Goal: Information Seeking & Learning: Compare options

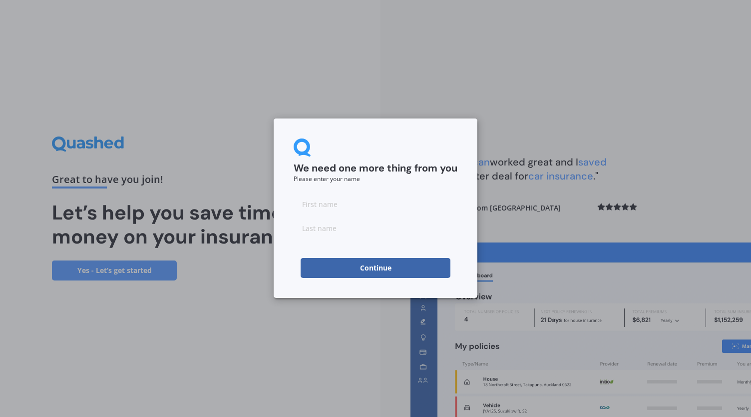
click at [357, 202] on input at bounding box center [376, 204] width 164 height 20
type input "Taryn"
type input "Laws"
click button "Continue" at bounding box center [376, 268] width 150 height 20
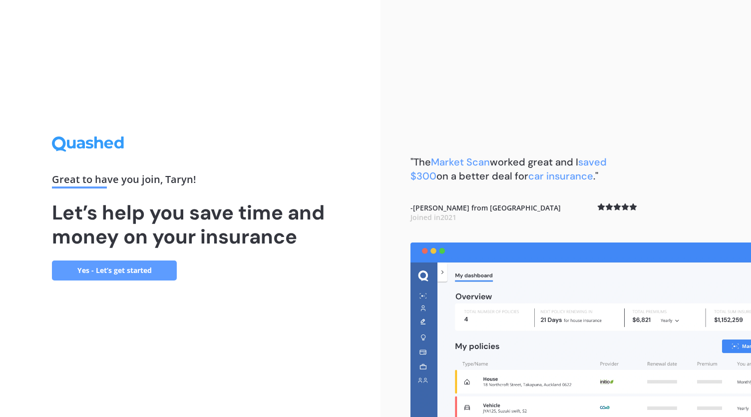
click at [103, 272] on link "Yes - Let’s get started" at bounding box center [114, 270] width 125 height 20
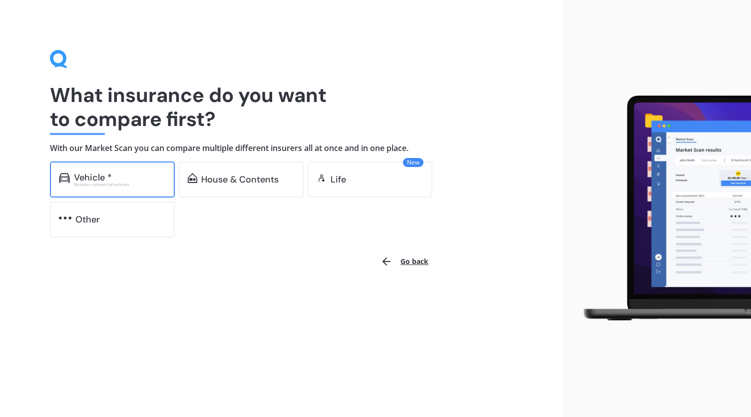
click at [121, 167] on div "Vehicle * Excludes commercial vehicles" at bounding box center [112, 179] width 125 height 36
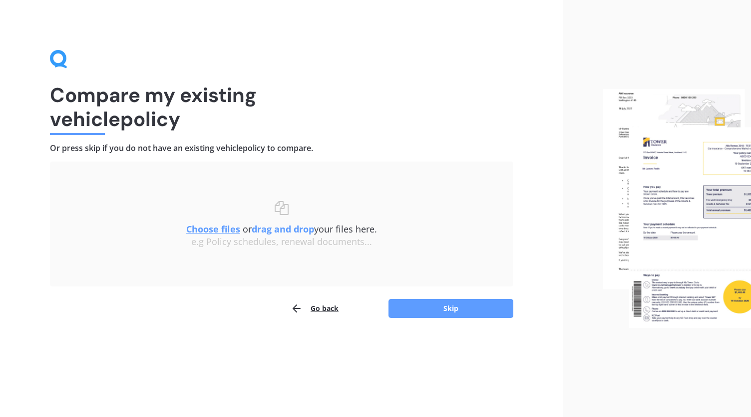
click at [343, 230] on span "Choose files or drag and drop your files here." at bounding box center [281, 229] width 191 height 12
click at [366, 227] on span "Choose files or drag and drop your files here." at bounding box center [281, 229] width 191 height 12
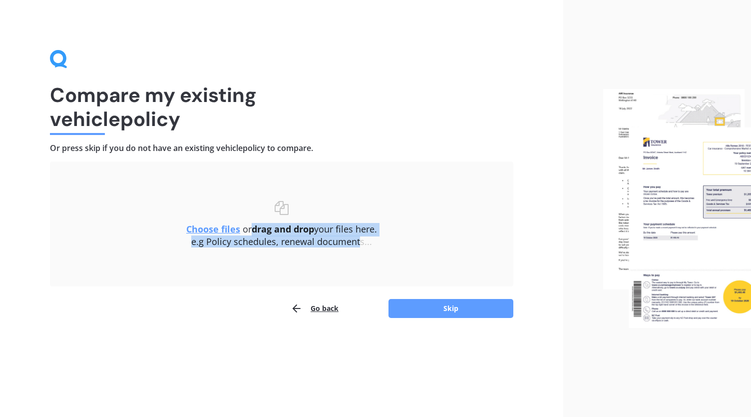
drag, startPoint x: 254, startPoint y: 227, endPoint x: 359, endPoint y: 245, distance: 105.9
click at [359, 245] on div "Choose files or drag and drop your files here. Choose files or photos e.g Polic…" at bounding box center [282, 224] width 424 height 46
click at [359, 245] on div "e.g Policy schedules, renewal documents..." at bounding box center [282, 241] width 424 height 11
drag, startPoint x: 263, startPoint y: 229, endPoint x: 383, endPoint y: 268, distance: 125.4
click at [383, 268] on div "Uploading Choose files or drag and drop your files here. Choose files or photos…" at bounding box center [282, 223] width 464 height 125
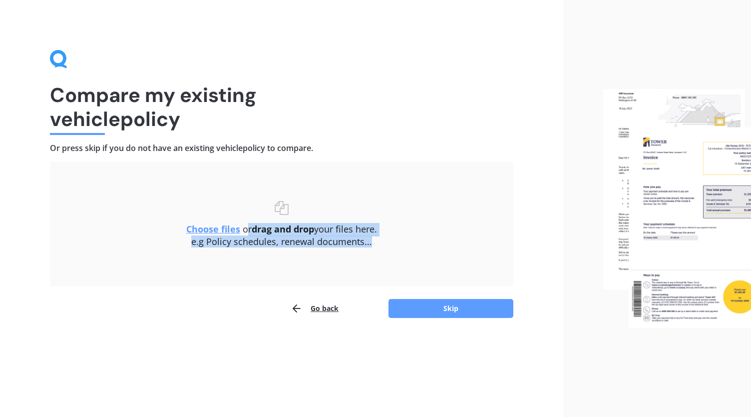
click at [328, 243] on div "e.g Policy schedules, renewal documents..." at bounding box center [282, 241] width 424 height 11
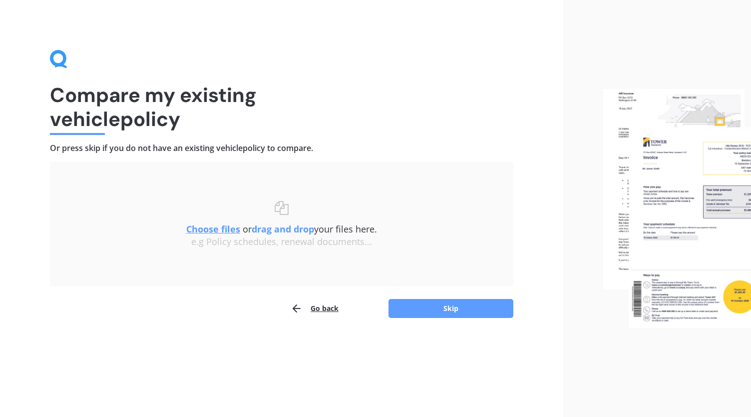
click at [284, 229] on b "drag and drop" at bounding box center [283, 229] width 62 height 12
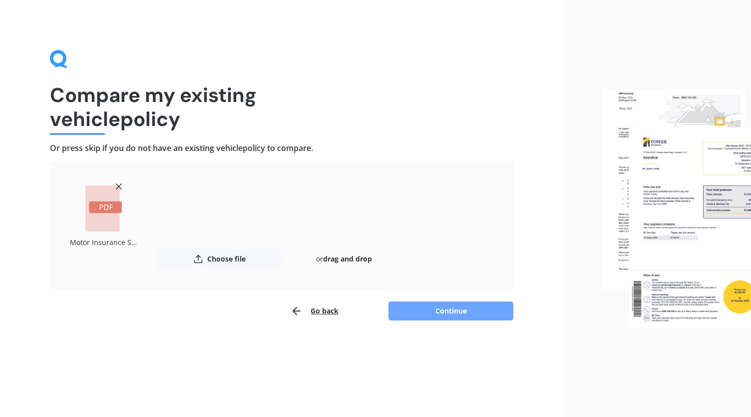
click at [451, 314] on button "Continue" at bounding box center [451, 310] width 125 height 19
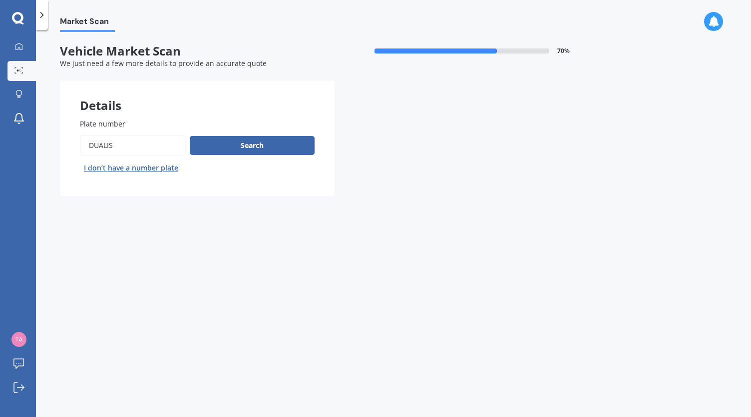
click at [122, 142] on input "Plate number" at bounding box center [133, 145] width 106 height 21
type input "E"
type input "JEM630"
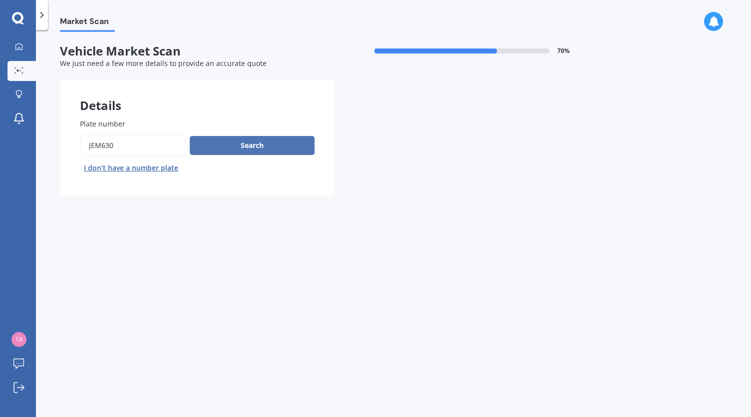
click at [241, 146] on button "Search" at bounding box center [252, 145] width 125 height 19
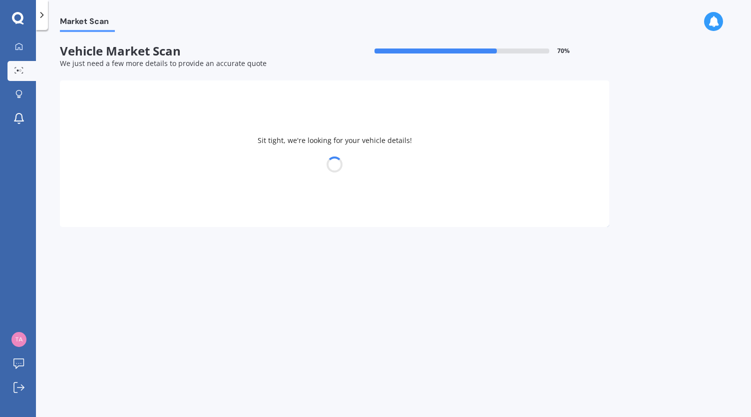
select select "NISSAN"
select select "DUALIS"
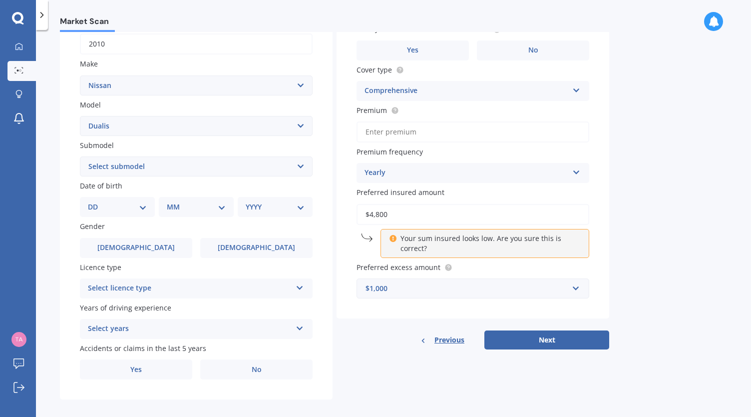
scroll to position [173, 0]
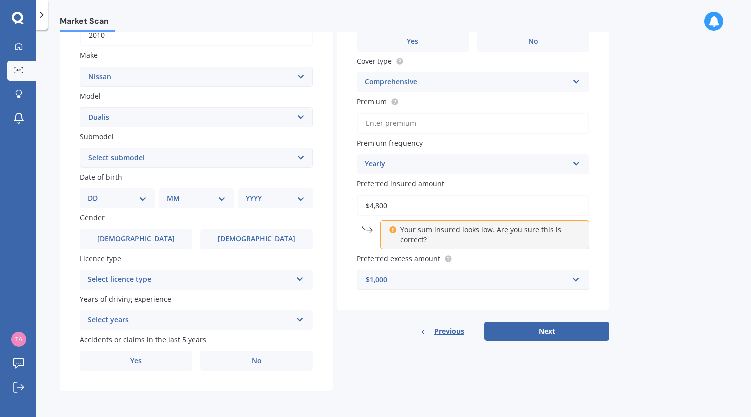
click at [244, 274] on div "Select licence type" at bounding box center [190, 280] width 204 height 12
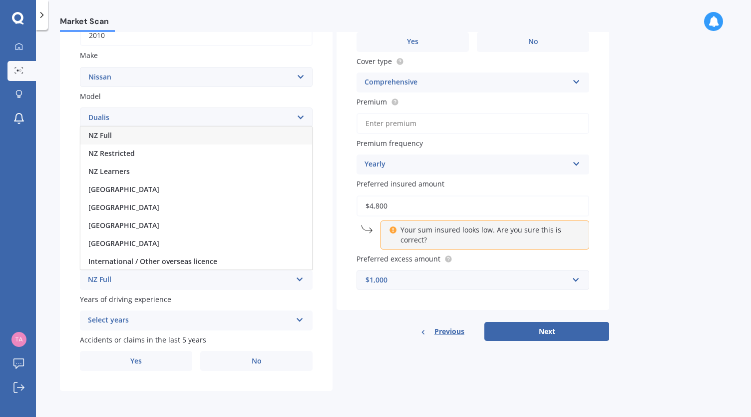
click at [196, 139] on div "NZ Full" at bounding box center [196, 135] width 232 height 18
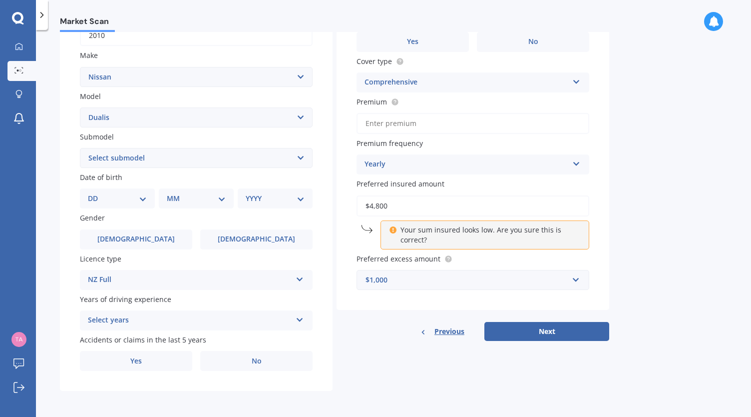
click at [169, 317] on div "Select years" at bounding box center [190, 320] width 204 height 12
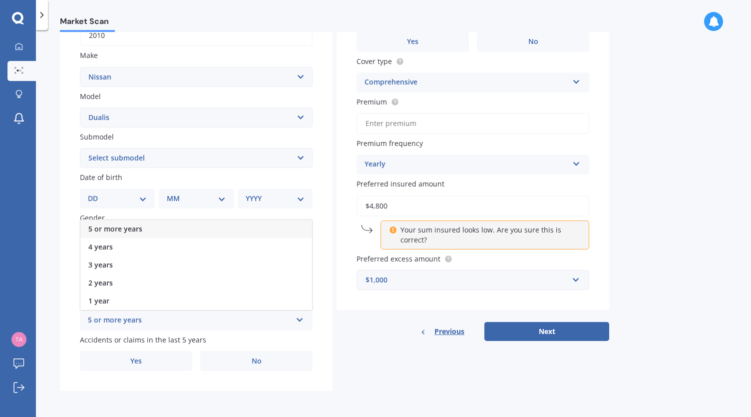
click at [189, 233] on div "5 or more years" at bounding box center [196, 229] width 232 height 18
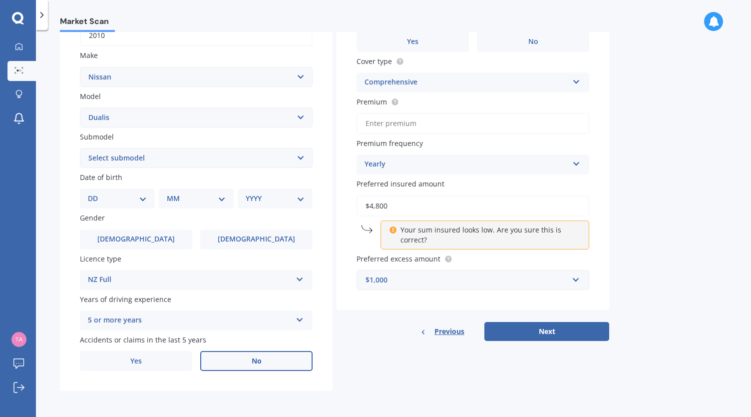
click at [254, 367] on label "No" at bounding box center [256, 361] width 112 height 20
click at [0, 0] on input "No" at bounding box center [0, 0] width 0 height 0
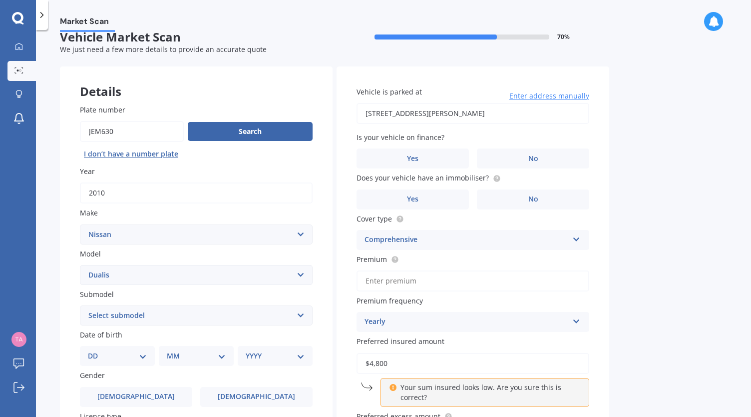
scroll to position [12, 0]
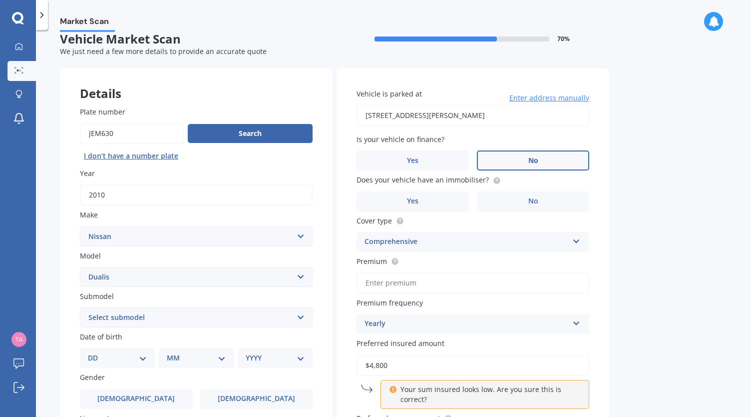
click at [503, 165] on label "No" at bounding box center [533, 160] width 112 height 20
click at [0, 0] on input "No" at bounding box center [0, 0] width 0 height 0
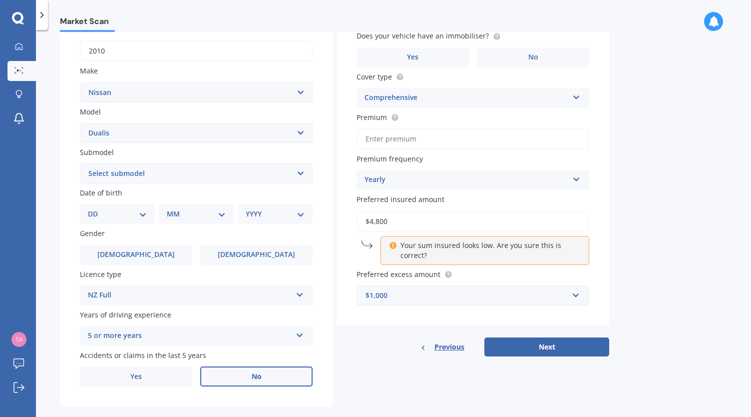
scroll to position [162, 0]
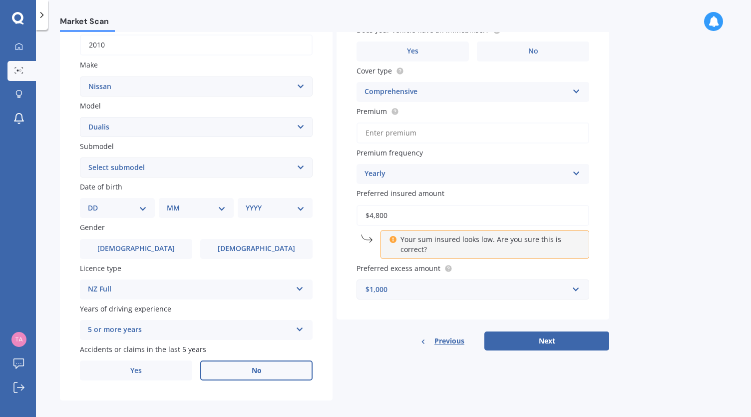
click at [130, 206] on select "DD 01 02 03 04 05 06 07 08 09 10 11 12 13 14 15 16 17 18 19 20 21 22 23 24 25 2…" at bounding box center [117, 207] width 59 height 11
select select "25"
click at [96, 203] on select "DD 01 02 03 04 05 06 07 08 09 10 11 12 13 14 15 16 17 18 19 20 21 22 23 24 25 2…" at bounding box center [117, 207] width 59 height 11
click at [191, 206] on select "MM 01 02 03 04 05 06 07 08 09 10 11 12" at bounding box center [198, 207] width 55 height 11
select select "10"
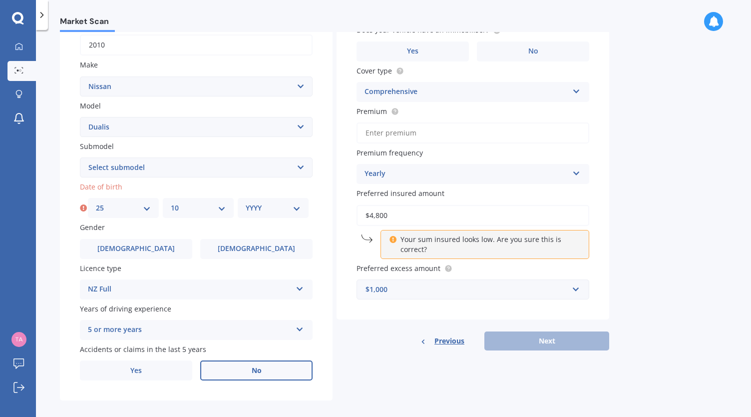
click at [171, 203] on select "MM 01 02 03 04 05 06 07 08 09 10 11 12" at bounding box center [198, 207] width 55 height 11
click at [256, 205] on select "YYYY 2025 2024 2023 2022 2021 2020 2019 2018 2017 2016 2015 2014 2013 2012 2011…" at bounding box center [273, 207] width 55 height 11
select select "1984"
click at [246, 203] on select "YYYY 2025 2024 2023 2022 2021 2020 2019 2018 2017 2016 2015 2014 2013 2012 2011…" at bounding box center [273, 207] width 55 height 11
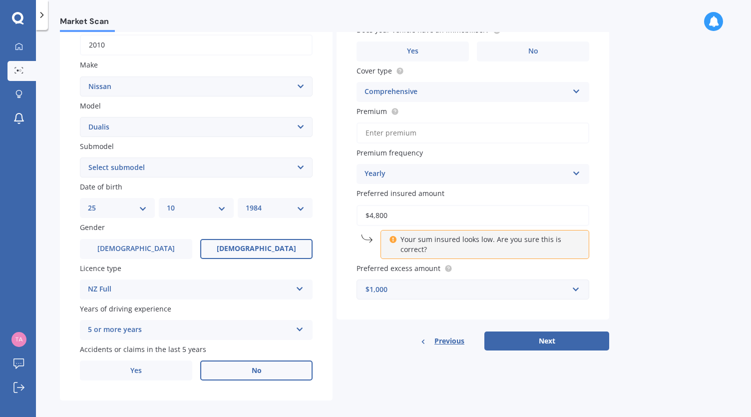
click at [243, 240] on label "[DEMOGRAPHIC_DATA]" at bounding box center [256, 249] width 112 height 20
click at [0, 0] on input "[DEMOGRAPHIC_DATA]" at bounding box center [0, 0] width 0 height 0
click at [556, 345] on button "Next" at bounding box center [547, 340] width 125 height 19
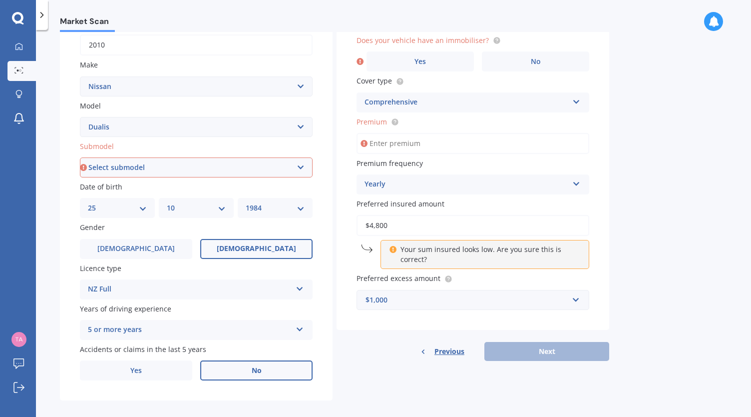
click at [458, 143] on input "Premium" at bounding box center [473, 143] width 233 height 21
type input "$1,000.00"
click at [610, 173] on div "Market Scan Vehicle Market Scan 70 % We just need a few more details to provide…" at bounding box center [393, 225] width 715 height 387
click at [526, 62] on label "No" at bounding box center [535, 61] width 107 height 20
click at [0, 0] on input "No" at bounding box center [0, 0] width 0 height 0
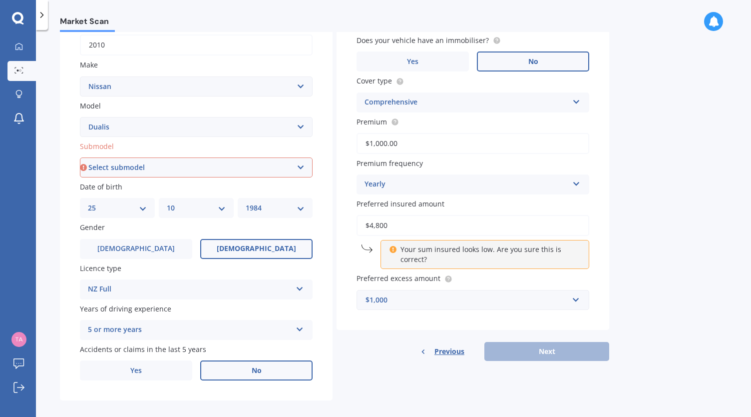
click at [697, 196] on div "Market Scan Vehicle Market Scan 70 % We just need a few more details to provide…" at bounding box center [393, 225] width 715 height 387
click at [497, 252] on p "Your sum insured looks low. Are you sure this is correct?" at bounding box center [489, 254] width 176 height 20
click at [481, 222] on input "$4,800" at bounding box center [473, 225] width 233 height 21
click at [396, 251] on icon at bounding box center [392, 247] width 7 height 7
click at [370, 243] on div "$4,800 Your sum insured looks low. Are you sure this is correct?" at bounding box center [473, 242] width 233 height 54
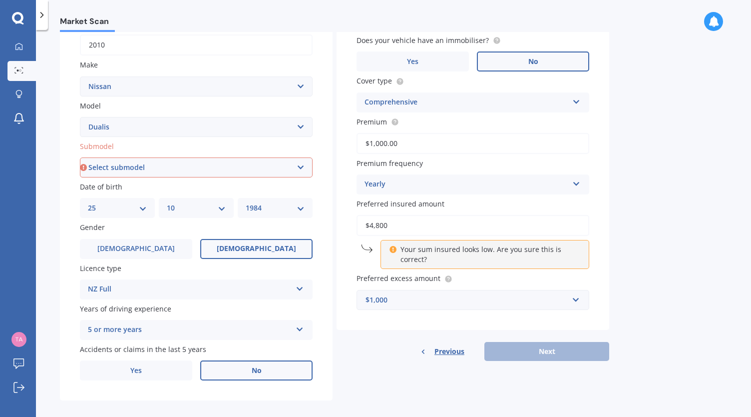
click at [383, 222] on input "$4,800" at bounding box center [473, 225] width 233 height 21
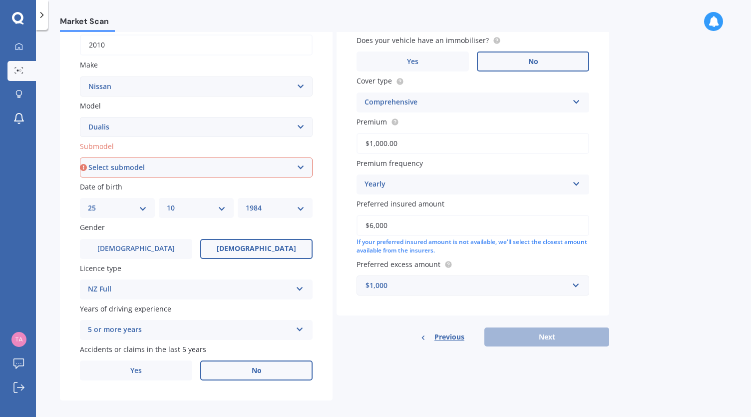
type input "$6,000"
click at [631, 286] on div "Market Scan Vehicle Market Scan 70 % We just need a few more details to provide…" at bounding box center [393, 225] width 715 height 387
click at [568, 327] on div "Vehicle is parked at [STREET_ADDRESS][PERSON_NAME] Enter address manually Selec…" at bounding box center [473, 133] width 273 height 428
click at [560, 340] on div "Previous Next" at bounding box center [473, 336] width 273 height 19
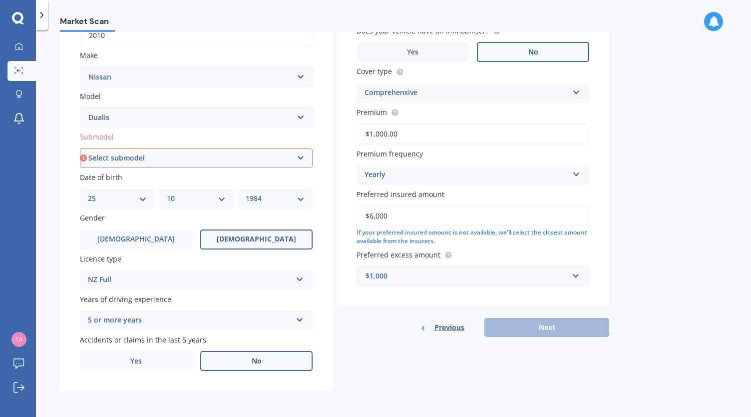
click at [220, 160] on select "Select submodel (All) Petrol 2WD" at bounding box center [196, 158] width 233 height 20
select select "PETROL 2WD"
click at [80, 148] on select "Select submodel (All) Petrol 2WD" at bounding box center [196, 158] width 233 height 20
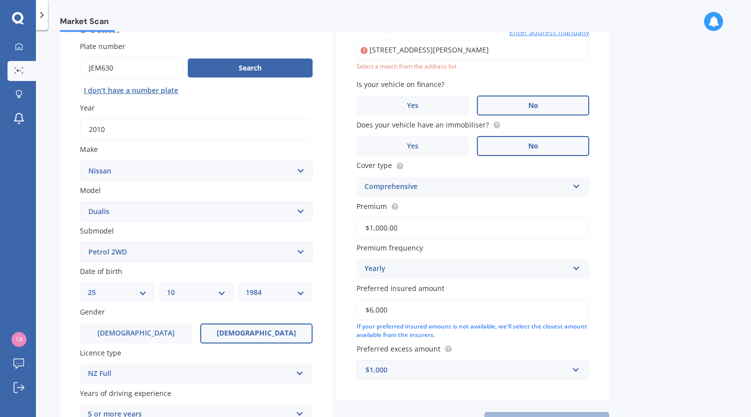
scroll to position [68, 0]
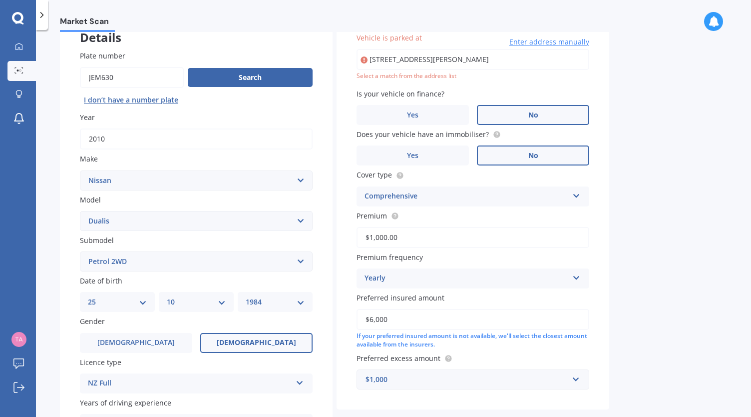
type input "[STREET_ADDRESS][PERSON_NAME]"
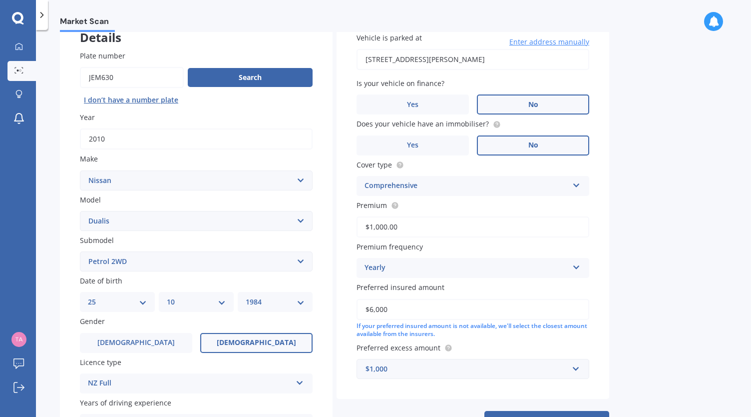
scroll to position [165, 0]
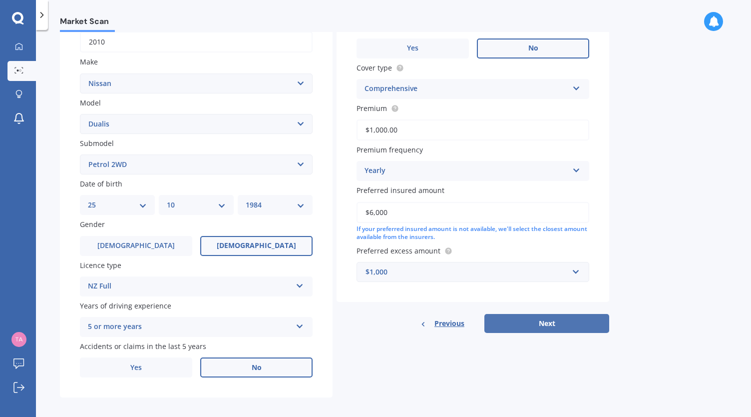
click at [589, 329] on button "Next" at bounding box center [547, 323] width 125 height 19
select select "25"
select select "10"
select select "1984"
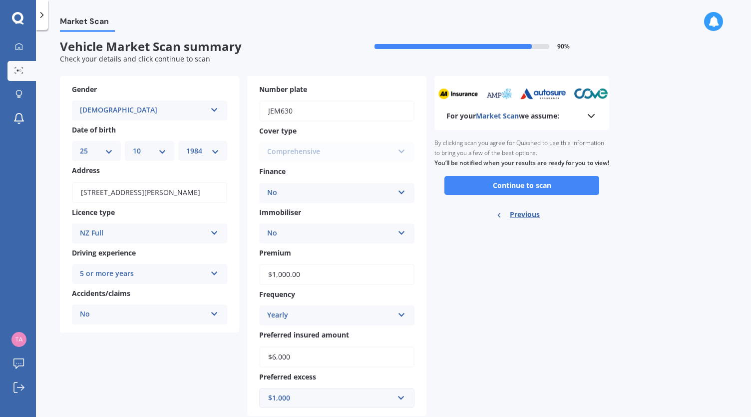
scroll to position [0, 0]
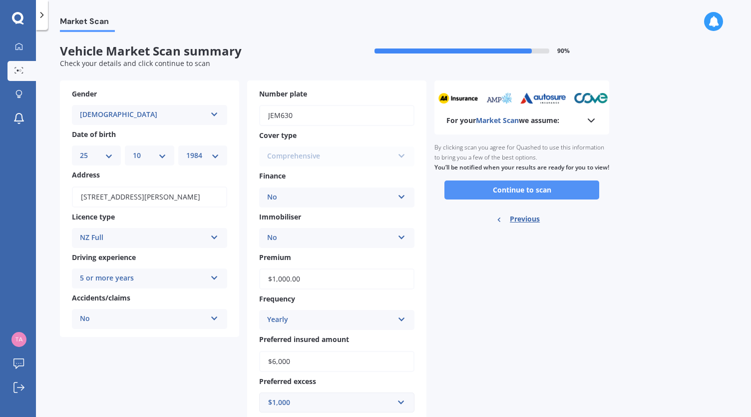
click at [542, 195] on button "Continue to scan" at bounding box center [522, 189] width 155 height 19
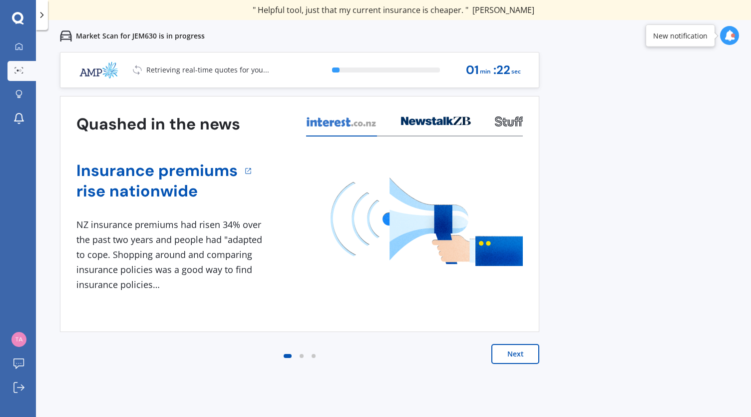
click at [518, 348] on button "Next" at bounding box center [516, 354] width 48 height 20
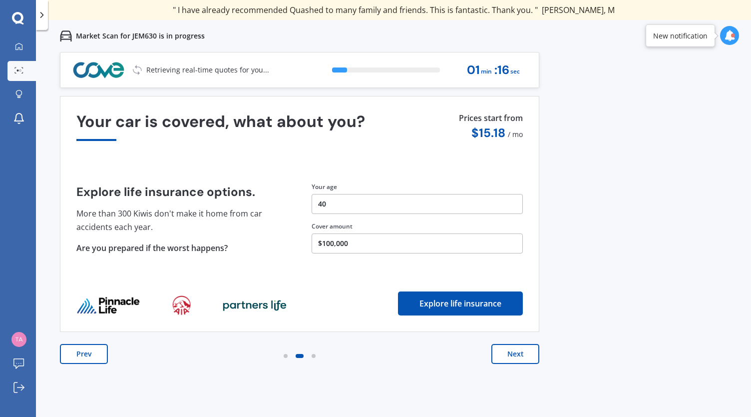
click at [518, 348] on button "Next" at bounding box center [516, 354] width 48 height 20
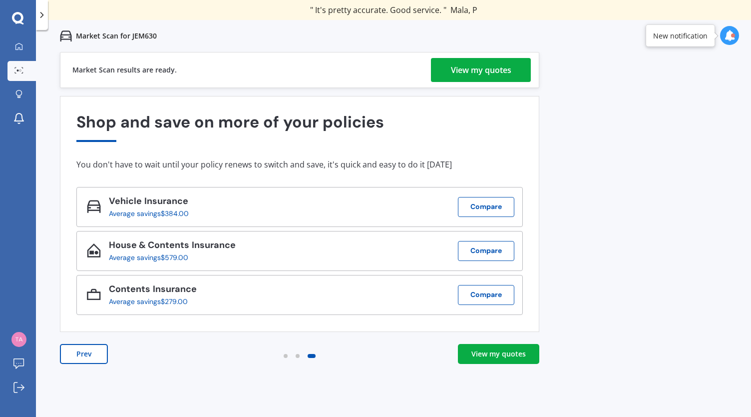
click at [502, 354] on div "View my quotes" at bounding box center [499, 354] width 54 height 10
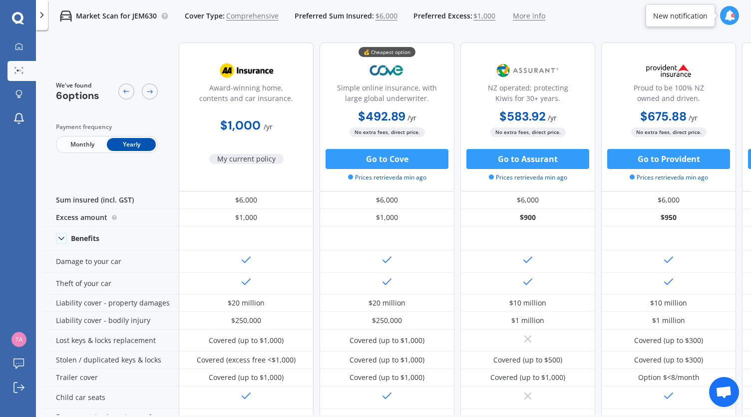
click at [80, 148] on span "Monthly" at bounding box center [82, 144] width 49 height 13
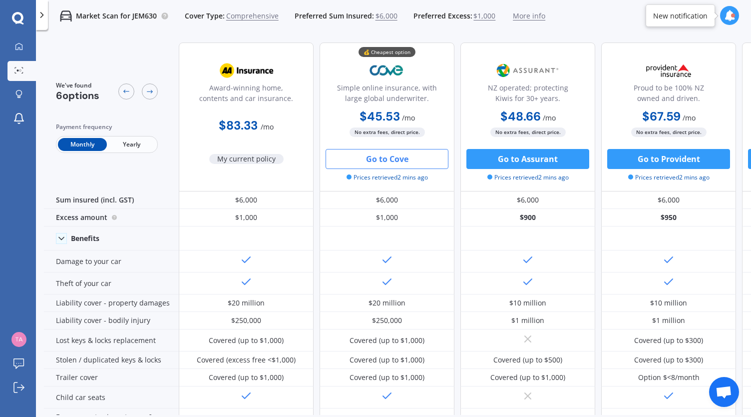
click at [385, 156] on button "Go to Cove" at bounding box center [387, 159] width 123 height 20
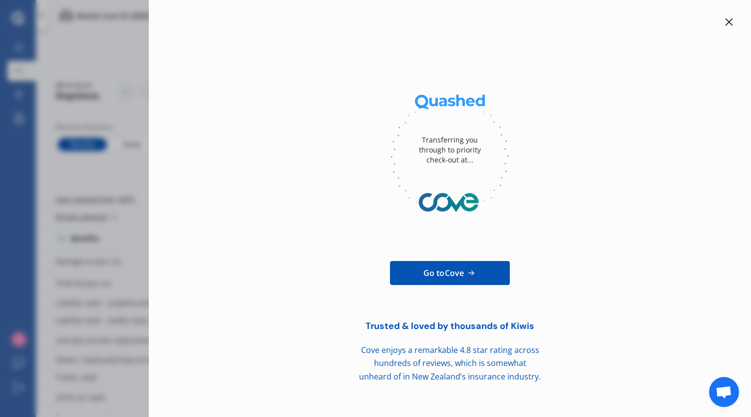
click at [728, 22] on icon at bounding box center [729, 21] width 7 height 7
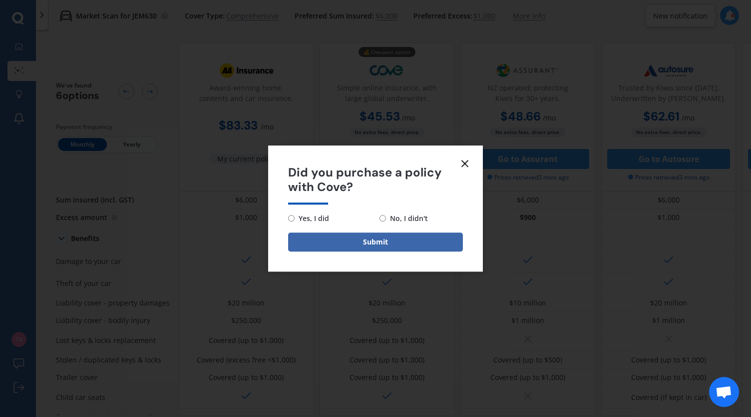
click at [316, 218] on span "Yes, I did" at bounding box center [312, 218] width 34 height 12
click at [295, 218] on input "Yes, I did" at bounding box center [291, 218] width 6 height 6
radio input "true"
click at [467, 161] on line at bounding box center [465, 163] width 6 height 6
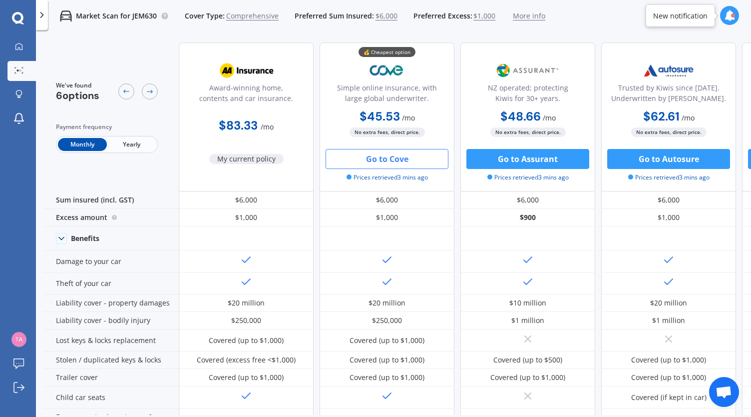
click at [42, 15] on polyline at bounding box center [42, 14] width 2 height 5
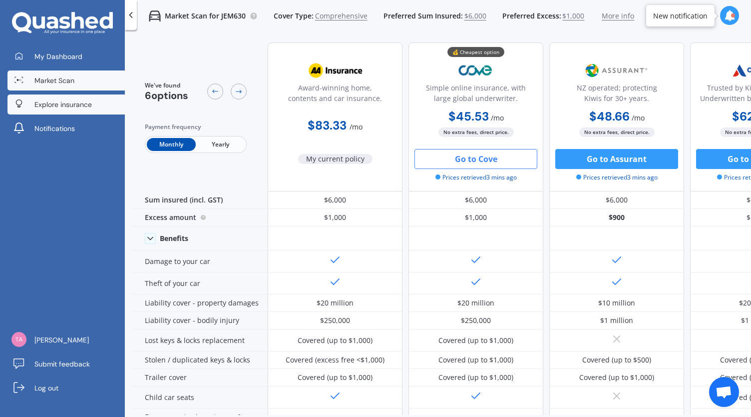
click at [59, 106] on span "Explore insurance" at bounding box center [62, 104] width 57 height 10
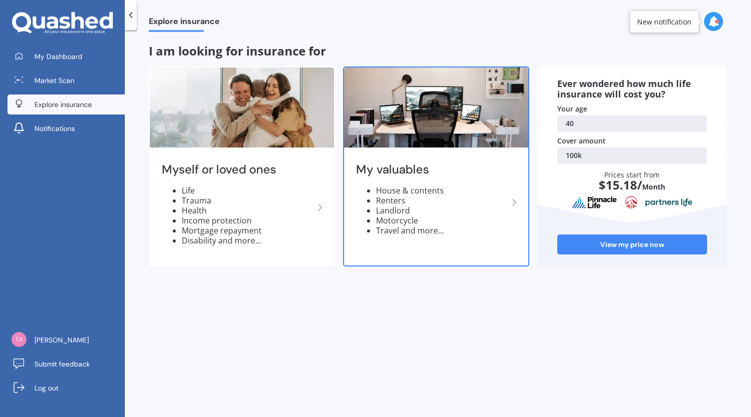
click at [369, 155] on div "My valuables House & contents Renters Landlord Motorcycle Travel and more..." at bounding box center [436, 202] width 184 height 105
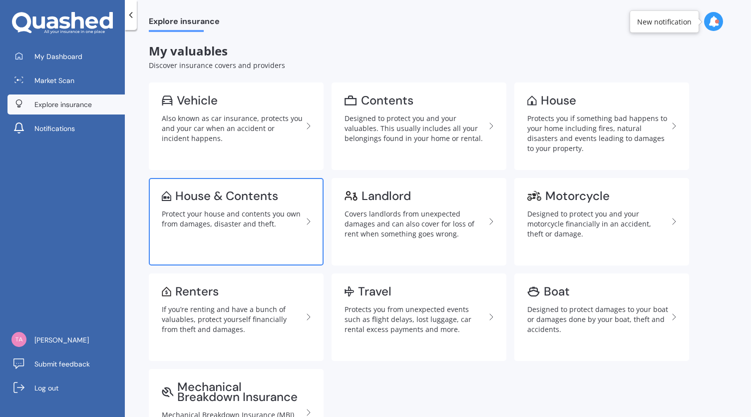
click at [174, 233] on link "House & Contents Protect your house and contents you own from damages, disaster…" at bounding box center [236, 221] width 175 height 87
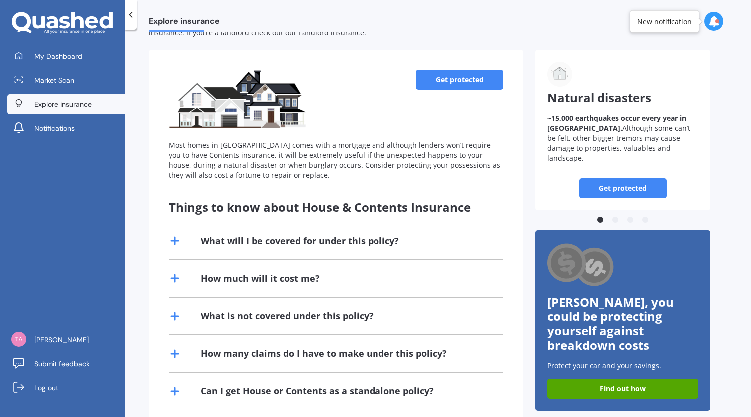
scroll to position [71, 0]
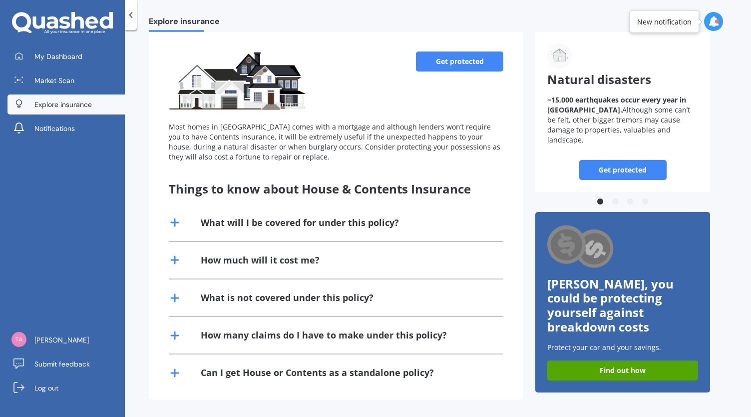
click at [67, 19] on icon at bounding box center [62, 23] width 101 height 22
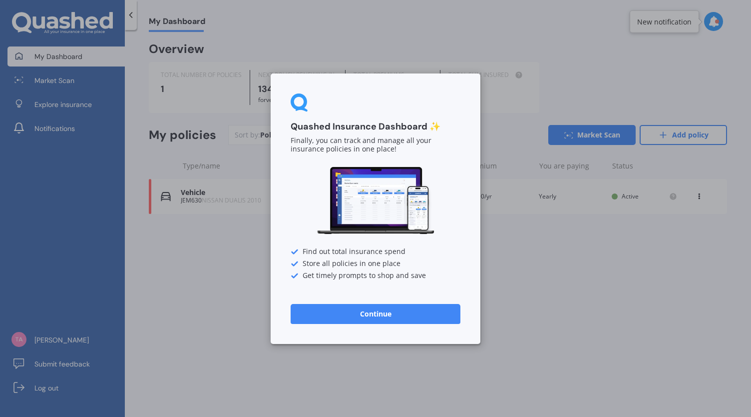
click at [380, 315] on button "Continue" at bounding box center [376, 313] width 170 height 20
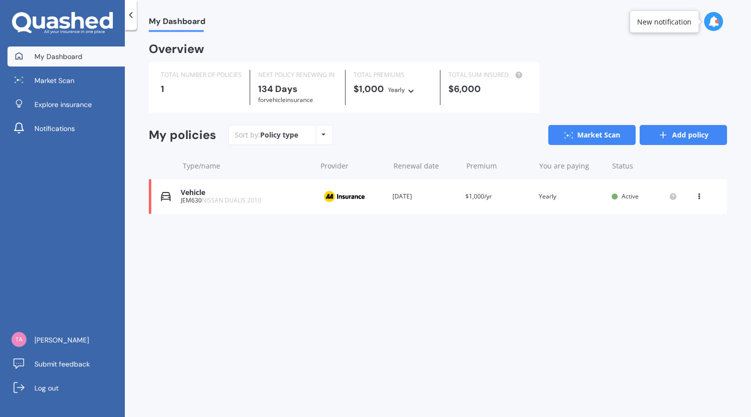
click at [677, 134] on link "Add policy" at bounding box center [683, 135] width 87 height 20
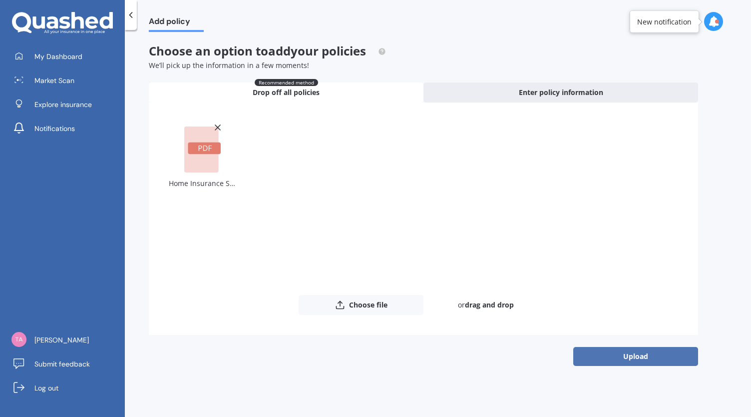
click at [635, 363] on button "Upload" at bounding box center [635, 356] width 125 height 19
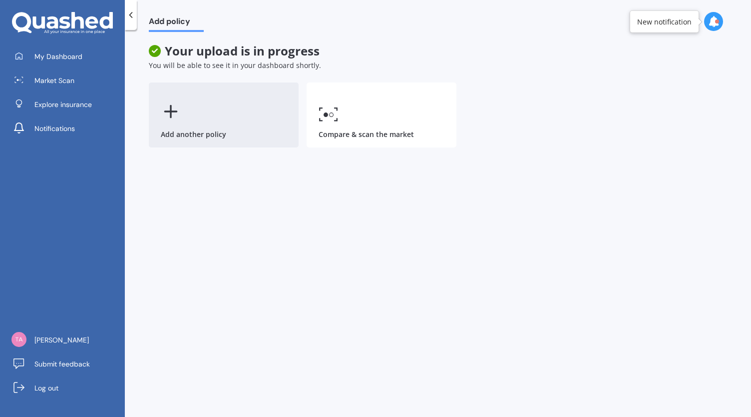
click at [211, 101] on div "Add another policy" at bounding box center [224, 114] width 150 height 65
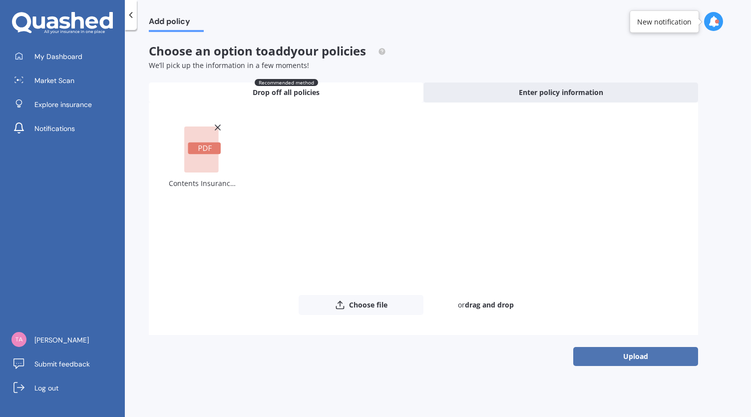
click at [641, 362] on button "Upload" at bounding box center [635, 356] width 125 height 19
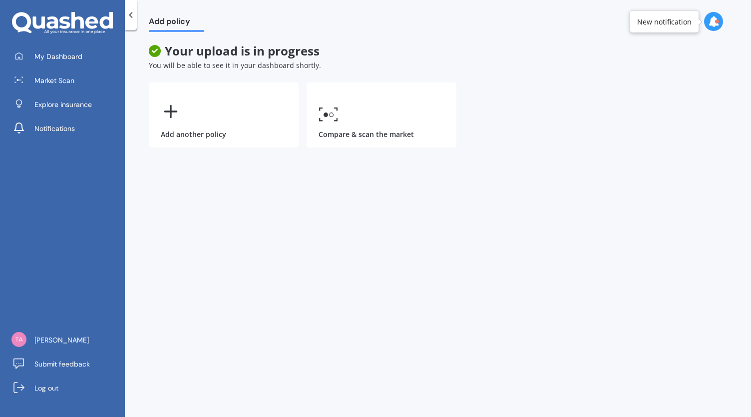
click at [443, 293] on div "Add policy Your upload is in progress You will be able to see it in your dashbo…" at bounding box center [438, 225] width 626 height 387
click at [72, 58] on span "My Dashboard" at bounding box center [58, 56] width 48 height 10
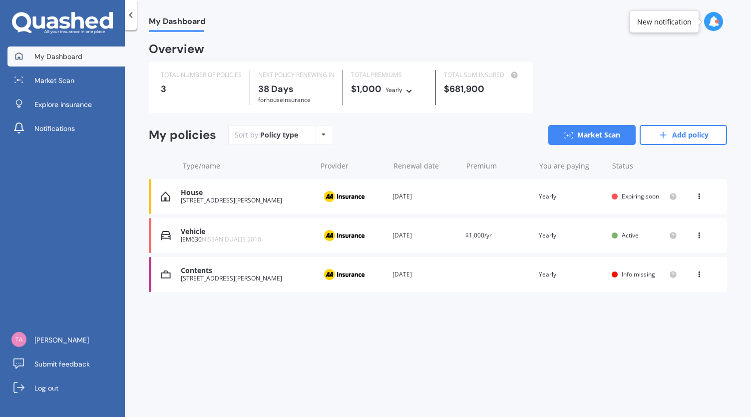
click at [460, 199] on div "House [STREET_ADDRESS][PERSON_NAME] Provider Renewal date [DATE] Premium You ar…" at bounding box center [438, 196] width 578 height 35
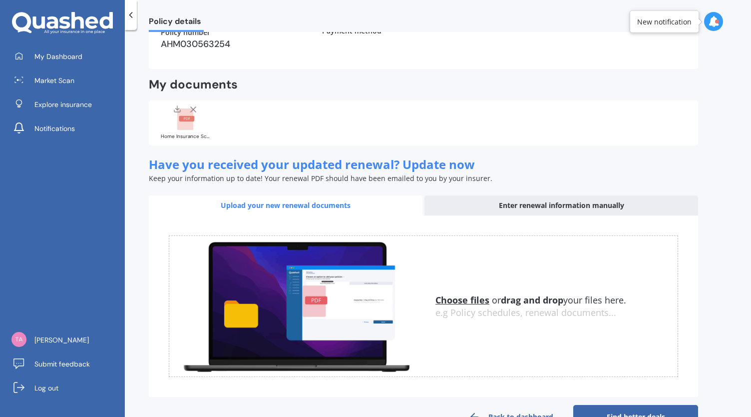
scroll to position [213, 0]
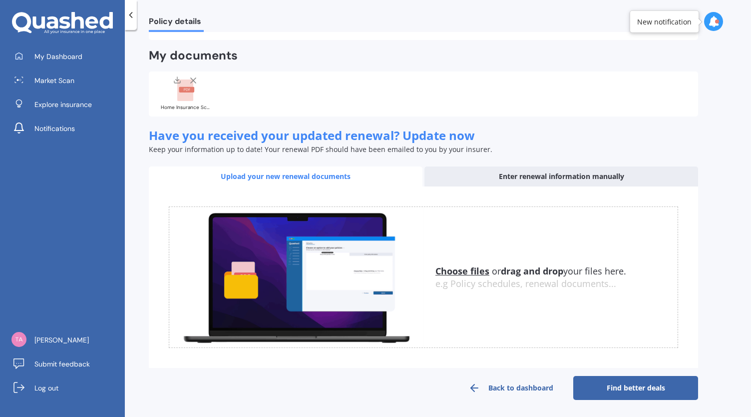
click at [645, 388] on link "Find better deals" at bounding box center [635, 388] width 125 height 24
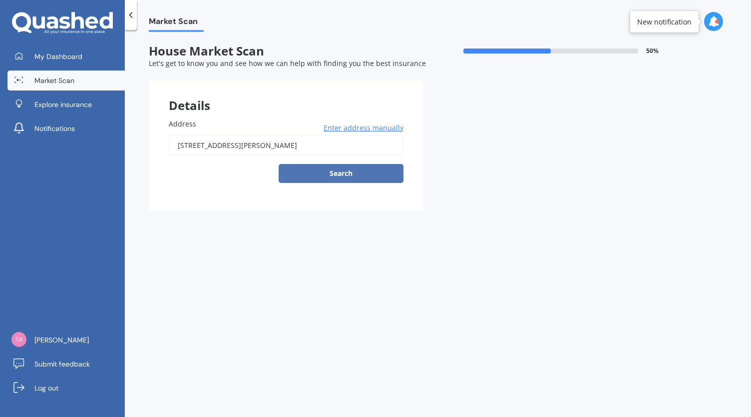
click at [341, 173] on button "Search" at bounding box center [341, 173] width 125 height 19
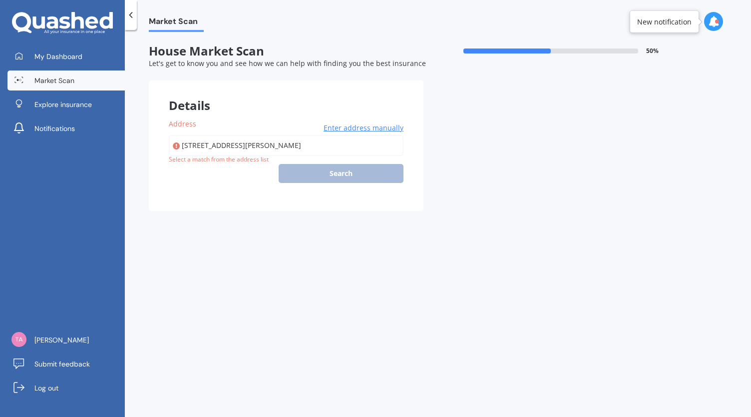
type input "[STREET_ADDRESS][PERSON_NAME]"
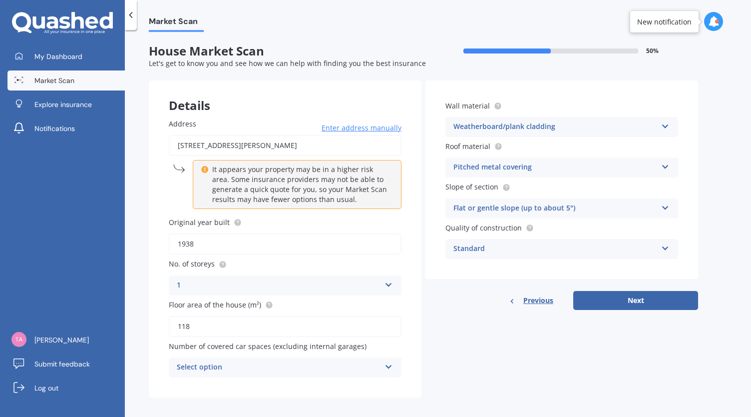
click at [286, 371] on div "Select option" at bounding box center [279, 367] width 204 height 12
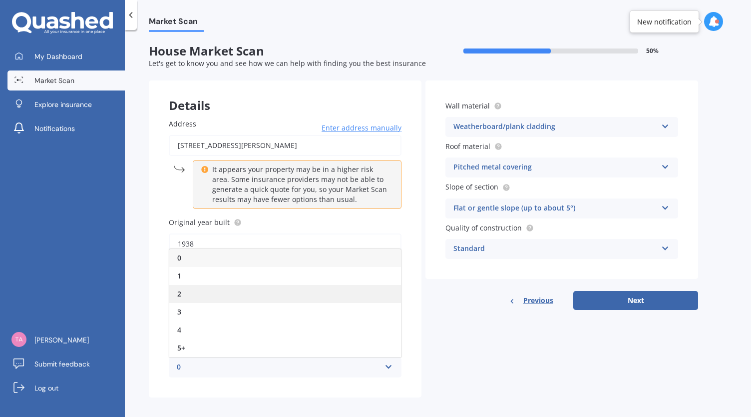
click at [283, 300] on div "2" at bounding box center [285, 294] width 232 height 18
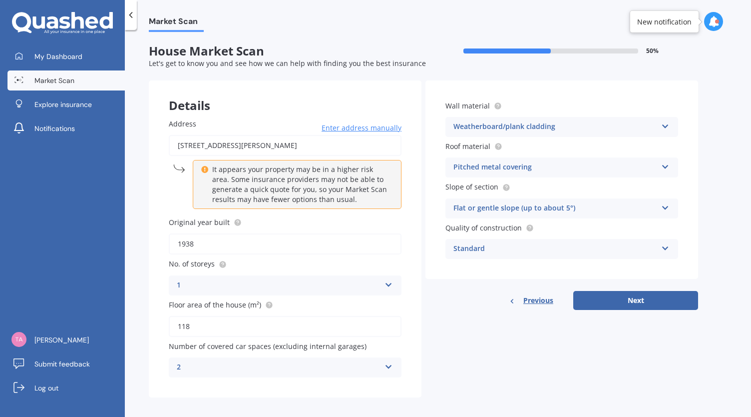
click at [290, 364] on div "2" at bounding box center [279, 367] width 204 height 12
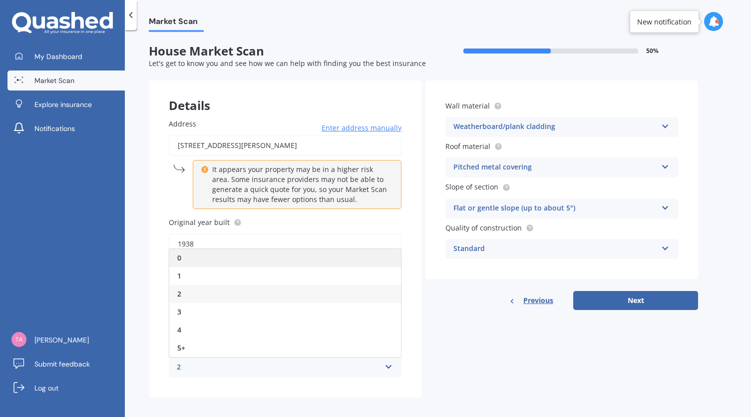
click at [286, 259] on div "0" at bounding box center [285, 258] width 232 height 18
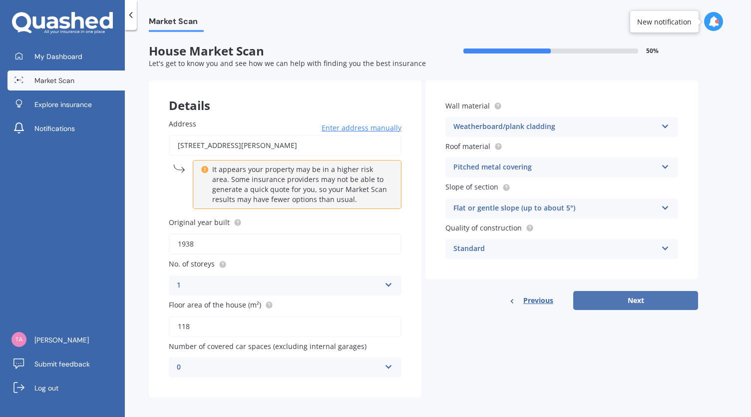
click at [627, 302] on button "Next" at bounding box center [635, 300] width 125 height 19
select select "25"
select select "10"
select select "1984"
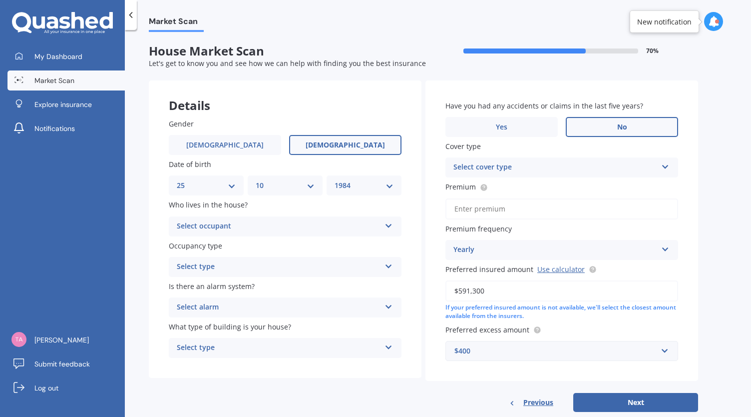
click at [584, 121] on label "No" at bounding box center [622, 127] width 112 height 20
click at [0, 0] on input "No" at bounding box center [0, 0] width 0 height 0
click at [323, 229] on div "Select occupant" at bounding box center [279, 226] width 204 height 12
click at [317, 251] on div "Owner" at bounding box center [285, 246] width 232 height 18
click at [319, 270] on div "Select type" at bounding box center [279, 267] width 204 height 12
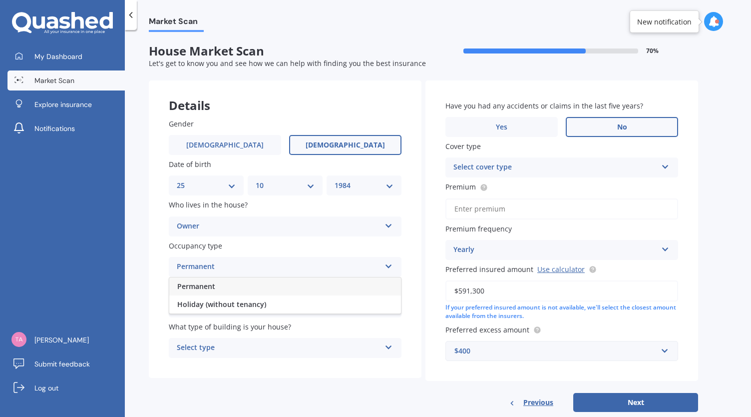
click at [311, 287] on div "Permanent" at bounding box center [285, 286] width 232 height 18
click at [309, 303] on div "Select alarm" at bounding box center [279, 307] width 204 height 12
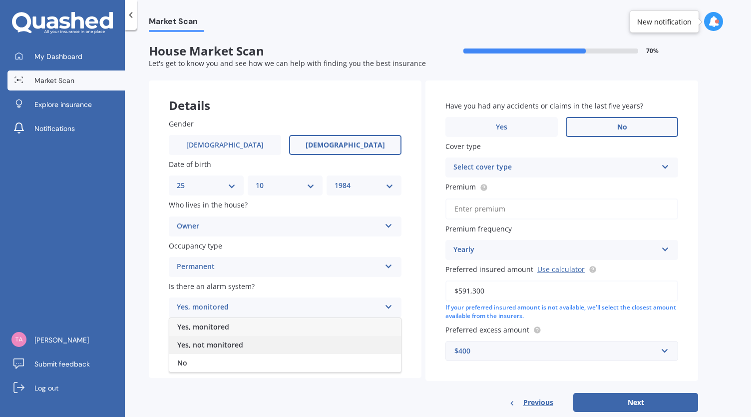
click at [306, 345] on div "Yes, not monitored" at bounding box center [285, 345] width 232 height 18
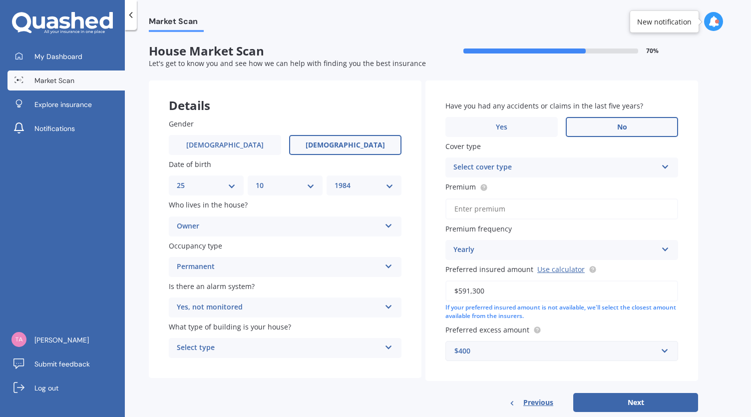
click at [306, 345] on div "Select type" at bounding box center [279, 348] width 204 height 12
click at [301, 368] on div "Freestanding" at bounding box center [285, 367] width 232 height 18
click at [550, 164] on div "Select cover type" at bounding box center [556, 167] width 204 height 12
click at [546, 182] on div "Home Insurance Policy" at bounding box center [562, 187] width 232 height 18
click at [551, 205] on input "Premium" at bounding box center [562, 208] width 233 height 21
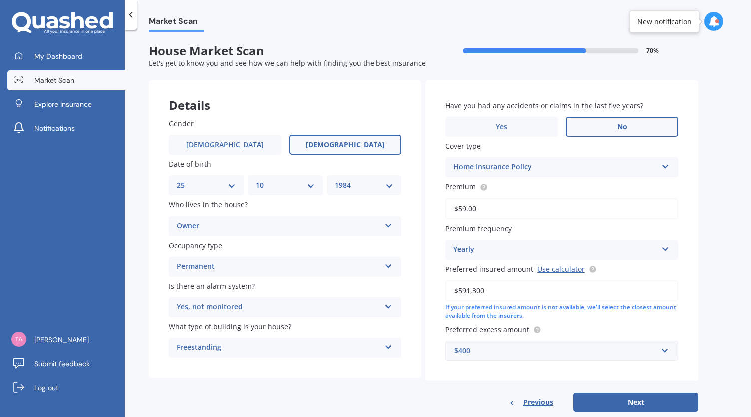
type input "$5.00"
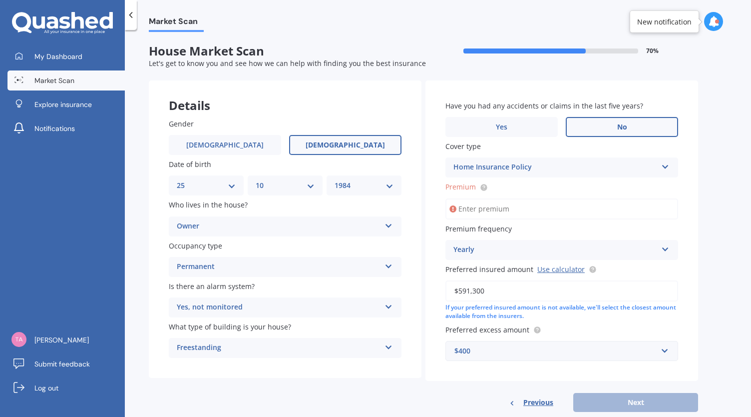
paste input "$286.99"
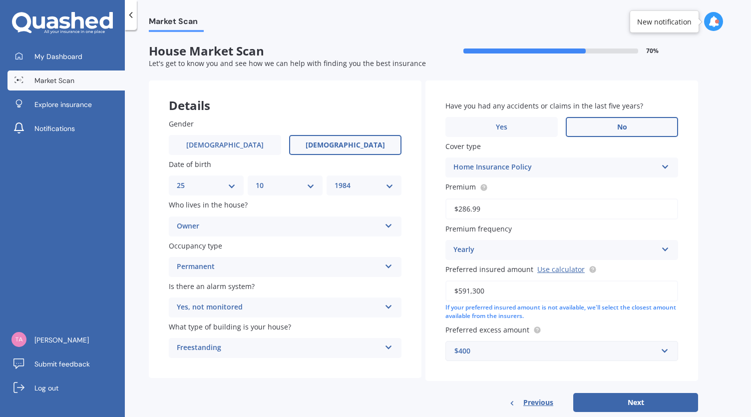
type input "$286.99"
click at [541, 245] on div "Yearly" at bounding box center [556, 250] width 204 height 12
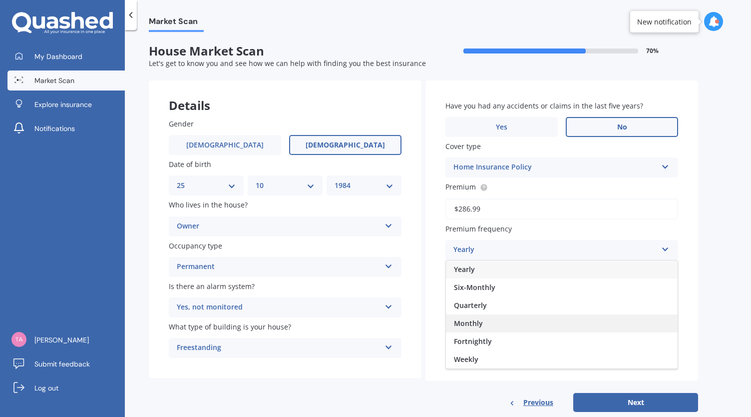
click at [530, 317] on div "Monthly" at bounding box center [562, 323] width 232 height 18
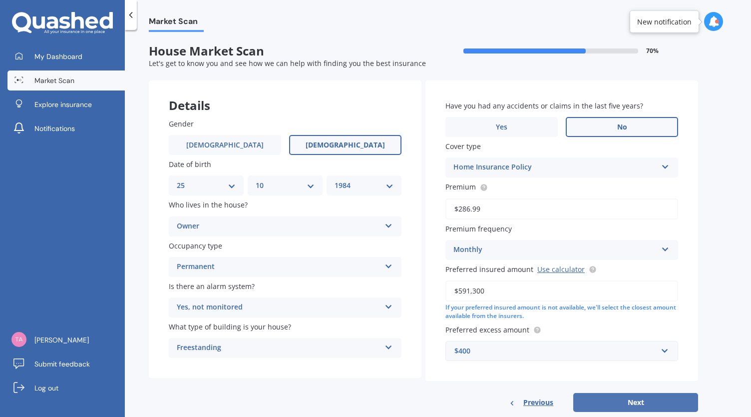
click at [618, 405] on button "Next" at bounding box center [635, 402] width 125 height 19
select select "25"
select select "10"
select select "1984"
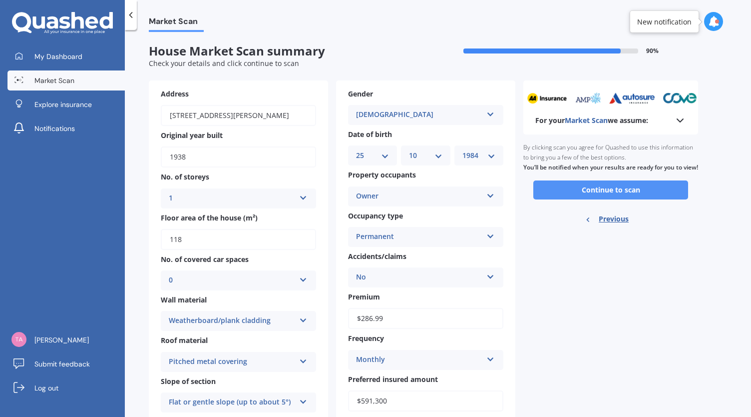
click at [603, 199] on button "Continue to scan" at bounding box center [610, 189] width 155 height 19
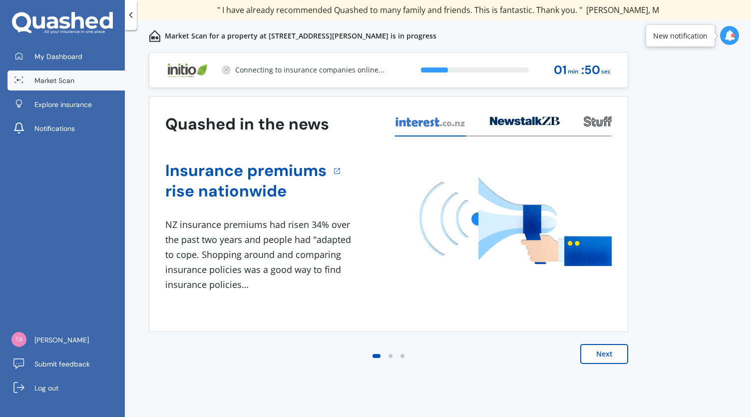
click at [609, 353] on button "Next" at bounding box center [604, 354] width 48 height 20
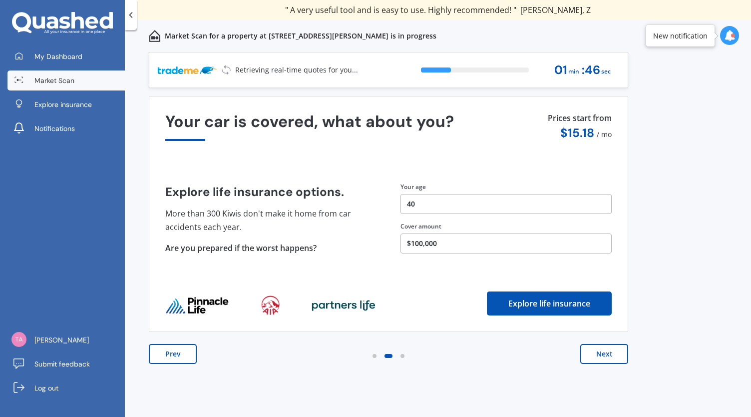
click at [609, 353] on button "Next" at bounding box center [604, 354] width 48 height 20
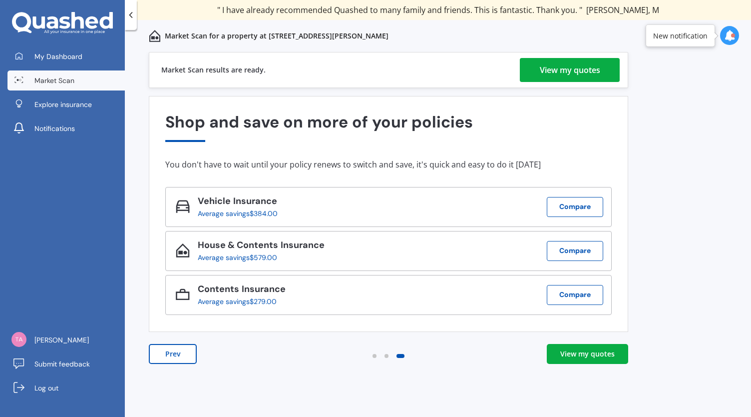
click at [570, 65] on div "View my quotes" at bounding box center [570, 70] width 60 height 24
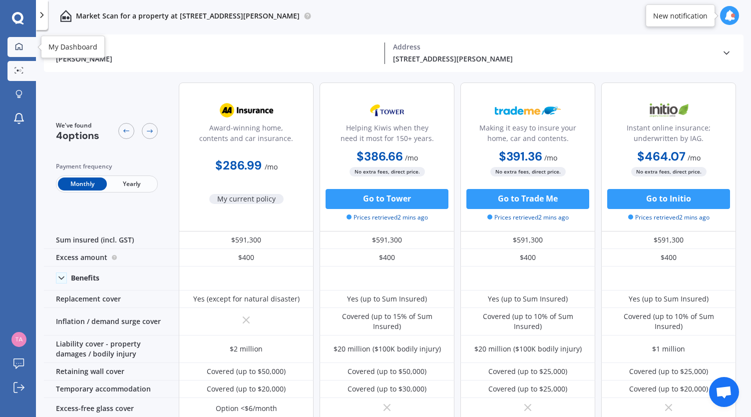
click at [14, 40] on link "My Dashboard" at bounding box center [21, 47] width 28 height 20
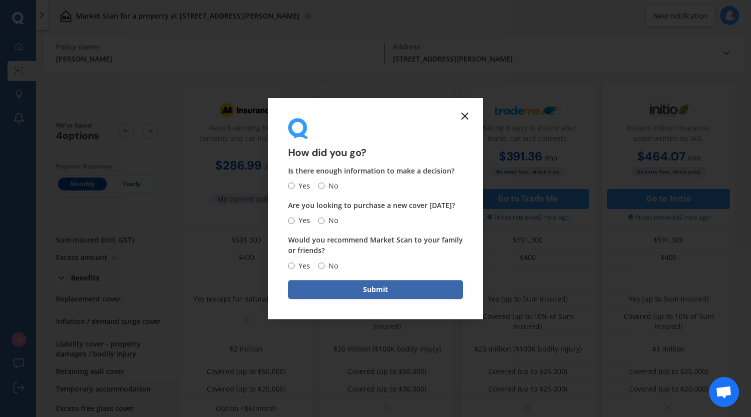
click at [466, 111] on icon at bounding box center [465, 116] width 12 height 12
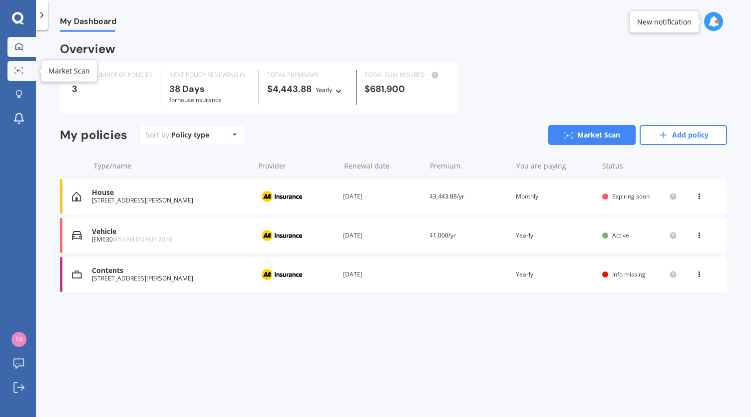
click at [22, 63] on link "Market Scan" at bounding box center [21, 71] width 28 height 20
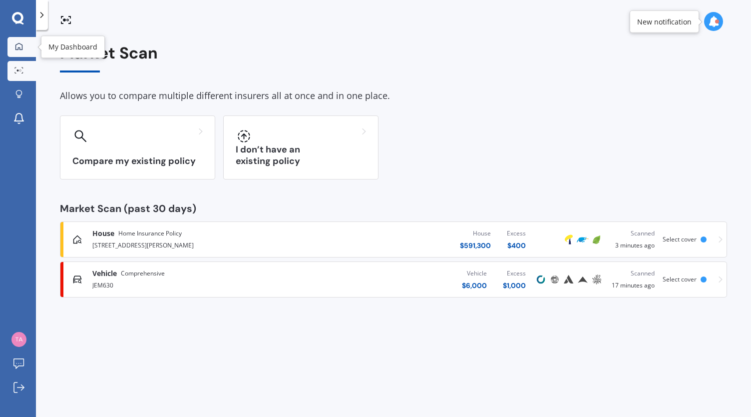
click at [19, 48] on icon at bounding box center [19, 46] width 8 height 8
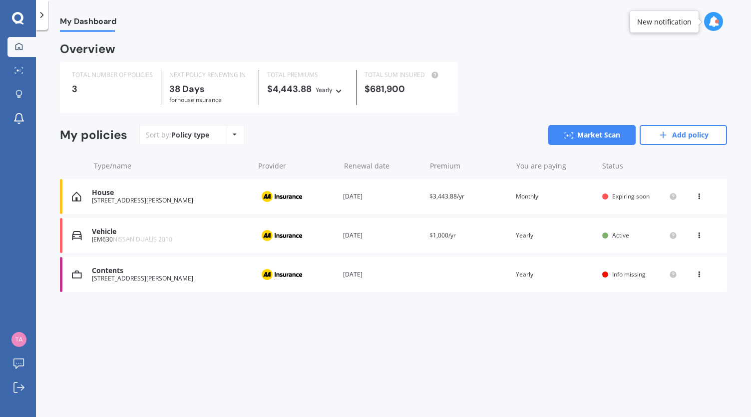
click at [623, 275] on span "Info missing" at bounding box center [628, 274] width 33 height 8
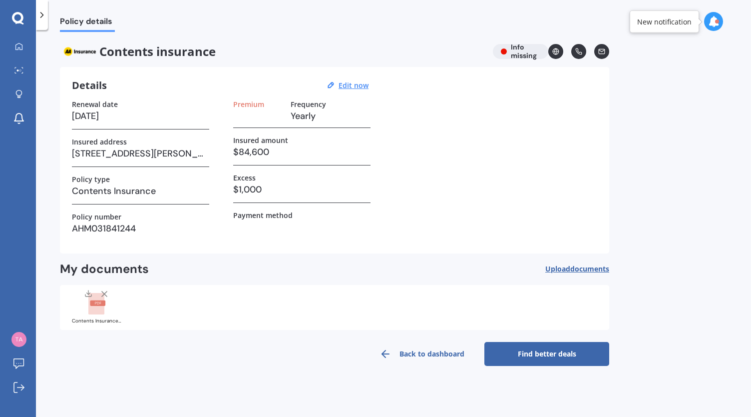
click at [556, 52] on icon at bounding box center [555, 51] width 7 height 7
click at [314, 117] on h3 "Yearly" at bounding box center [331, 115] width 80 height 15
click at [352, 83] on u "Edit now" at bounding box center [354, 84] width 30 height 9
select select "02"
select select "01"
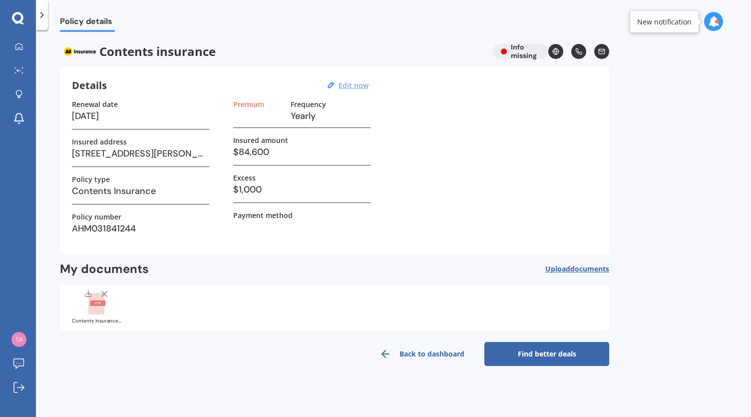
select select "2026"
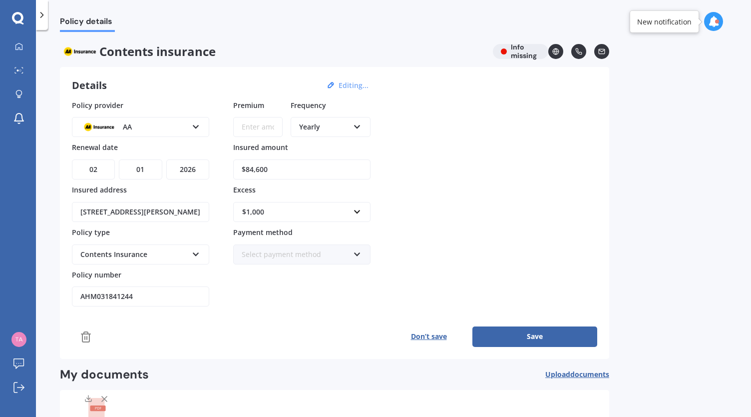
click at [261, 128] on input "Premium" at bounding box center [257, 127] width 49 height 20
type input "$99.00"
click at [557, 328] on button "Save" at bounding box center [535, 336] width 125 height 20
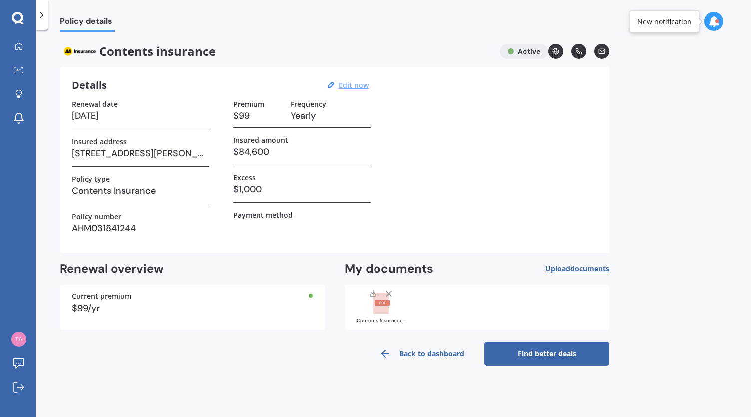
click at [548, 355] on link "Find better deals" at bounding box center [547, 354] width 125 height 24
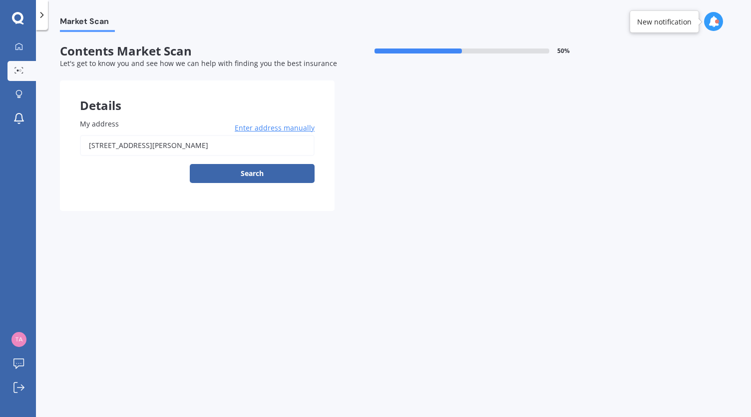
click at [249, 143] on input "[STREET_ADDRESS][PERSON_NAME]" at bounding box center [197, 145] width 235 height 21
type input "[STREET_ADDRESS][PERSON_NAME]"
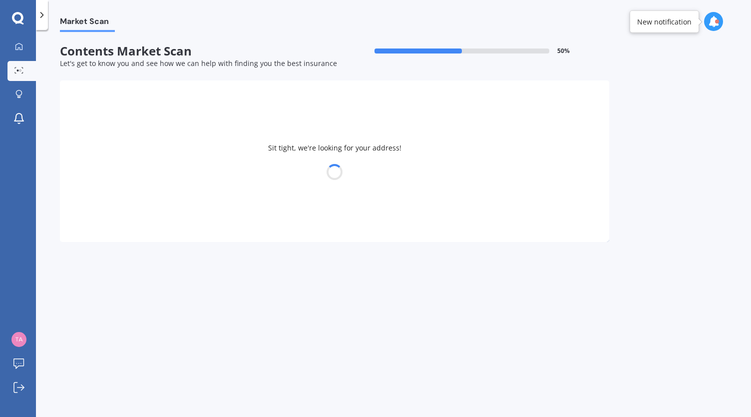
select select "25"
select select "10"
select select "1984"
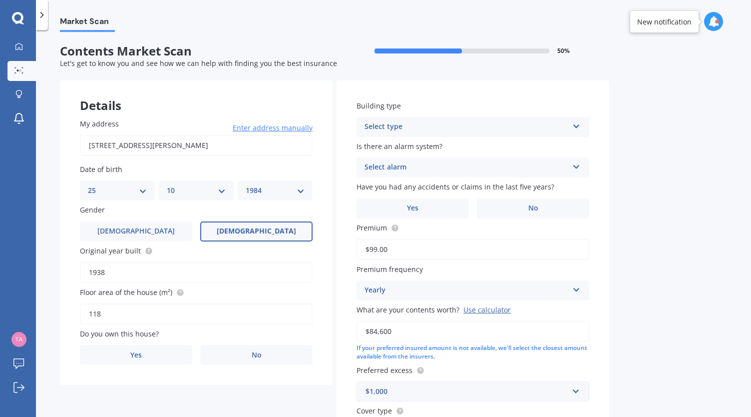
click at [480, 158] on div "Select alarm Yes, monitored Yes, not monitored No" at bounding box center [473, 167] width 233 height 20
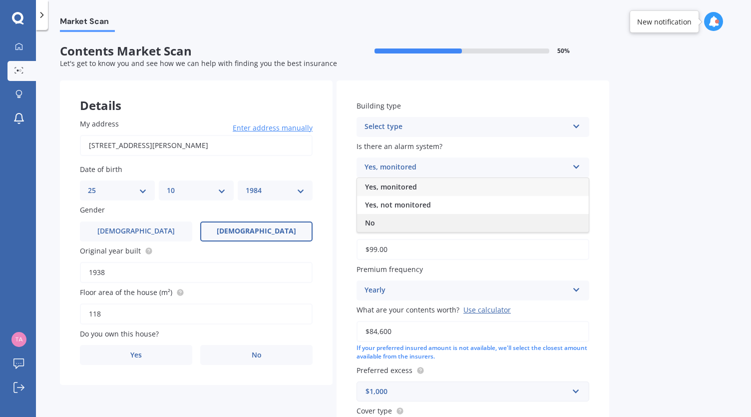
click at [439, 222] on div "No" at bounding box center [473, 223] width 232 height 18
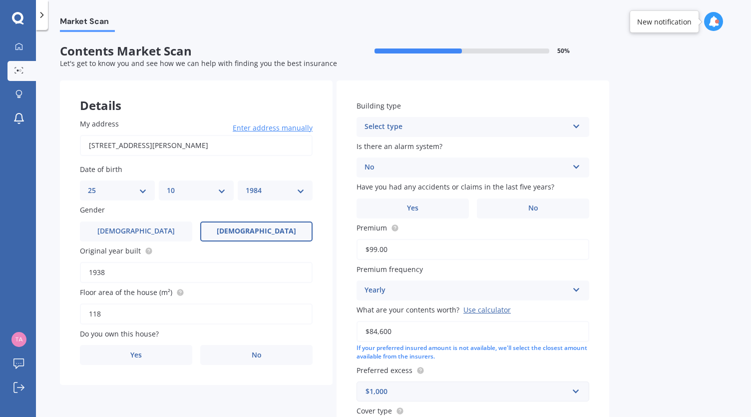
click at [446, 126] on div "Select type" at bounding box center [467, 127] width 204 height 12
click at [439, 145] on div "Freestanding" at bounding box center [473, 146] width 232 height 18
click at [529, 202] on label "No" at bounding box center [533, 208] width 112 height 20
click at [0, 0] on input "No" at bounding box center [0, 0] width 0 height 0
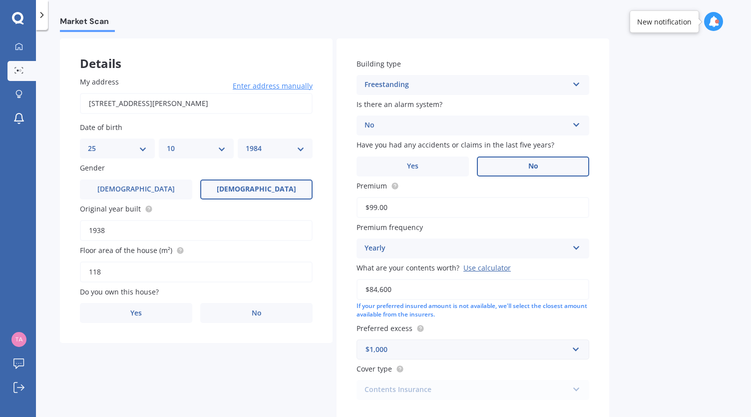
scroll to position [45, 0]
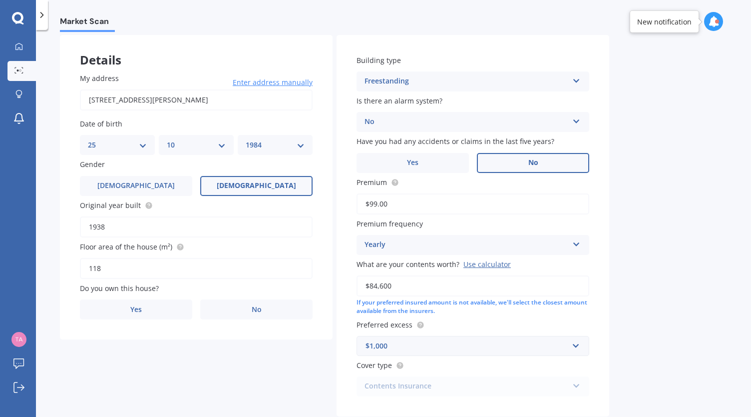
click at [492, 253] on div "Yearly Yearly Six-Monthly Quarterly Monthly Fortnightly Weekly" at bounding box center [473, 245] width 233 height 20
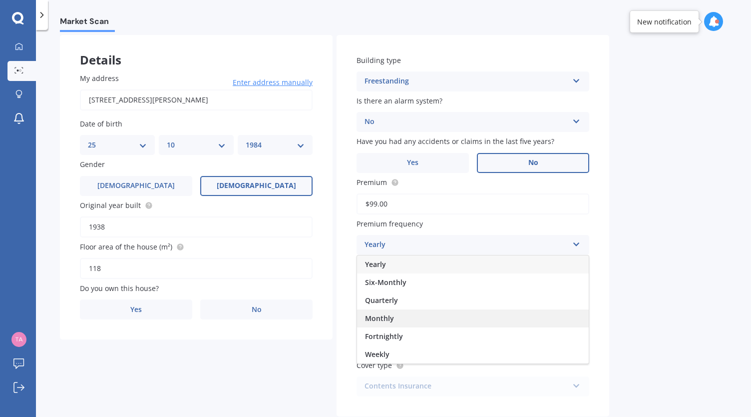
click at [482, 320] on div "Monthly" at bounding box center [473, 318] width 232 height 18
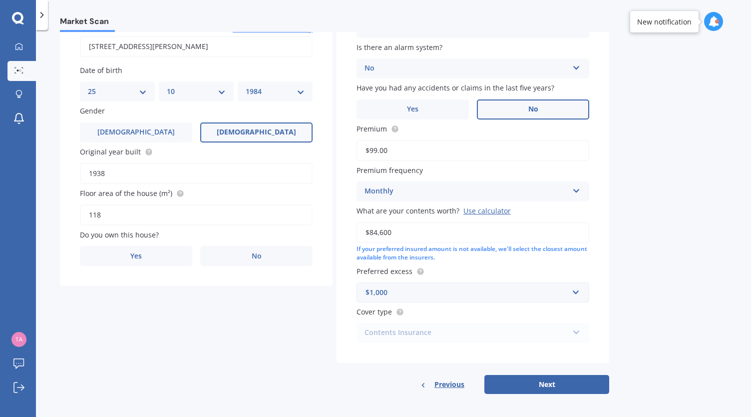
scroll to position [103, 0]
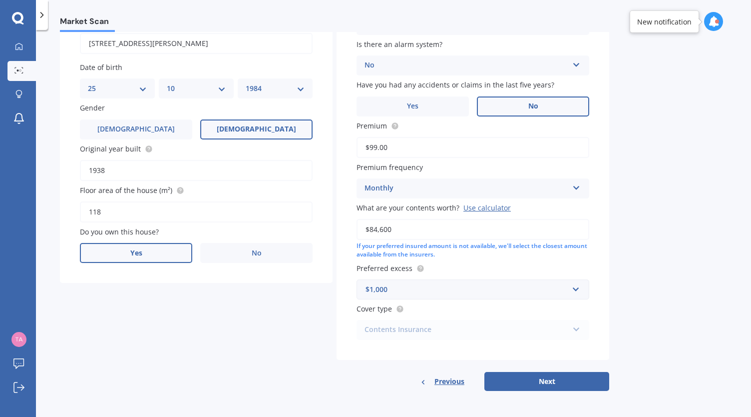
click at [158, 262] on label "Yes" at bounding box center [136, 253] width 112 height 20
click at [0, 0] on input "Yes" at bounding box center [0, 0] width 0 height 0
click at [165, 282] on div "Who lives in this house? Select occupant Owner" at bounding box center [196, 285] width 233 height 36
click at [176, 293] on div "Select occupant" at bounding box center [190, 294] width 204 height 12
click at [176, 310] on div "Owner" at bounding box center [196, 313] width 232 height 18
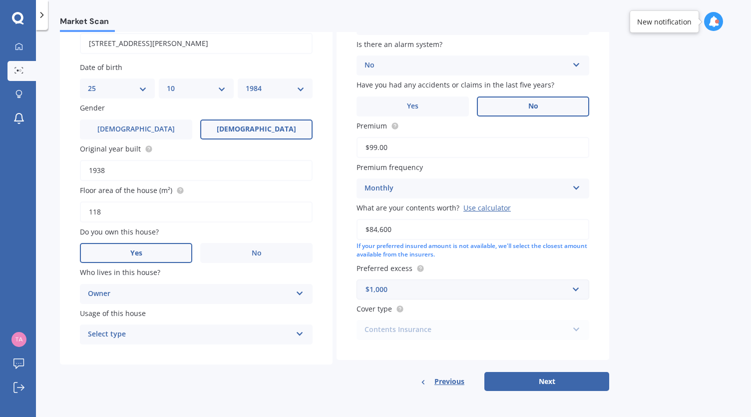
click at [178, 335] on div "Select type" at bounding box center [190, 334] width 204 height 12
click at [178, 358] on div "Permanent" at bounding box center [196, 354] width 232 height 18
click at [537, 388] on button "Next" at bounding box center [547, 381] width 125 height 19
select select "25"
select select "10"
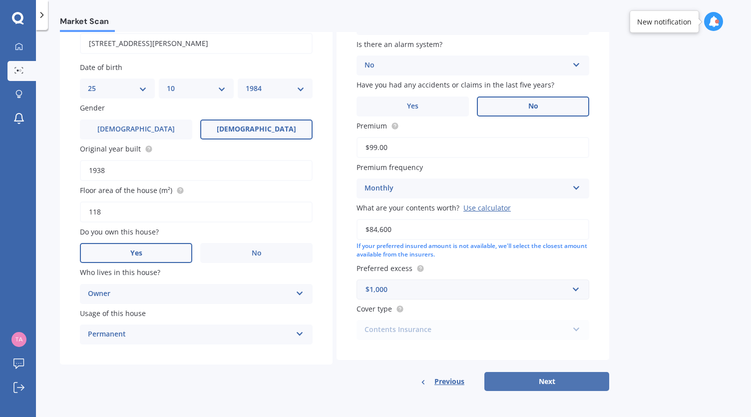
select select "1984"
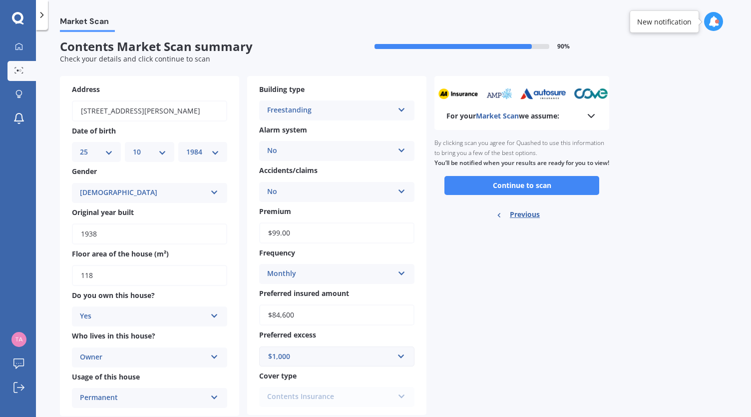
scroll to position [0, 0]
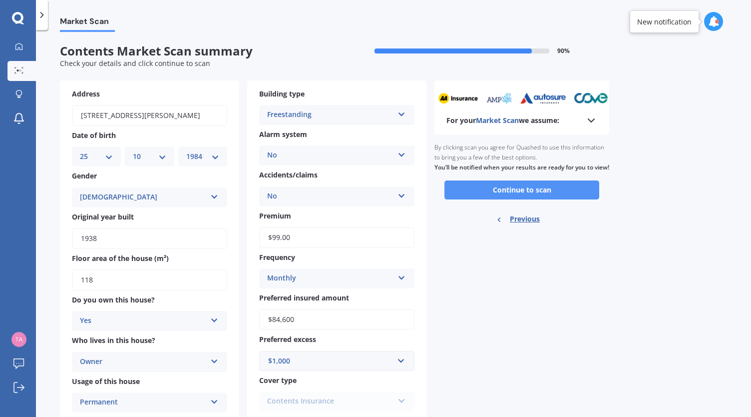
click at [556, 199] on button "Continue to scan" at bounding box center [522, 189] width 155 height 19
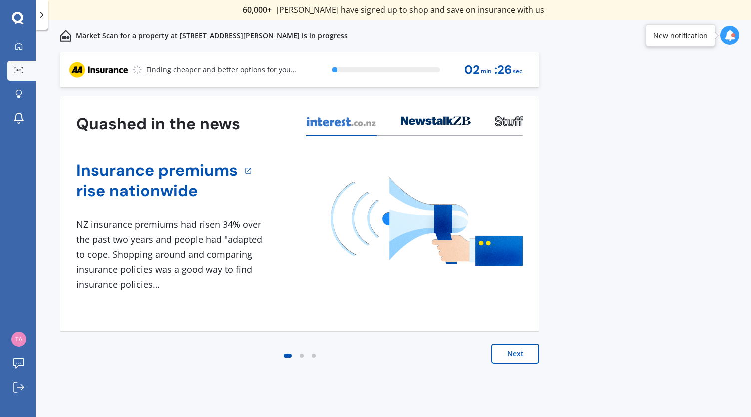
click at [520, 351] on button "Next" at bounding box center [516, 354] width 48 height 20
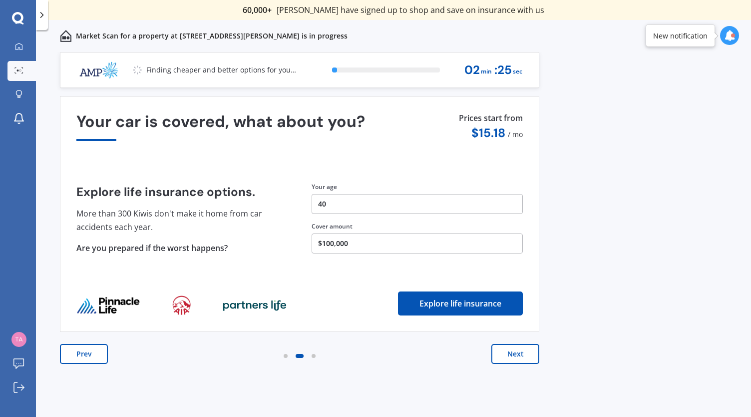
click at [520, 351] on button "Next" at bounding box center [516, 354] width 48 height 20
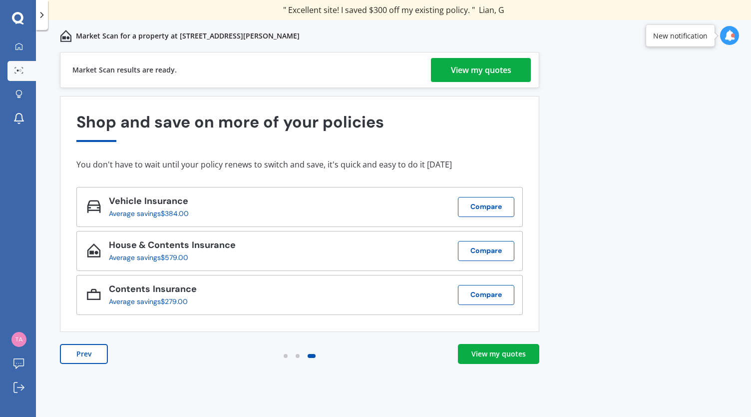
click at [465, 67] on div "View my quotes" at bounding box center [481, 70] width 60 height 24
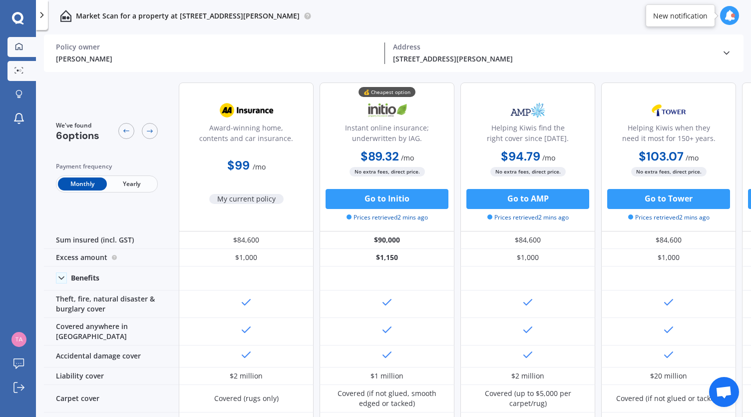
click at [20, 39] on link "My Dashboard" at bounding box center [21, 47] width 28 height 20
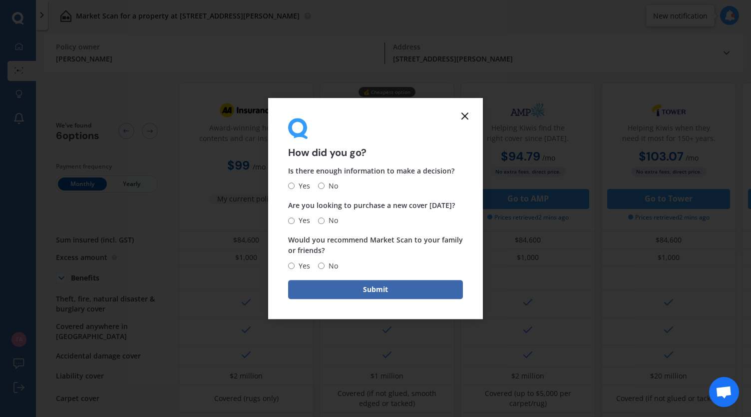
click at [472, 111] on form "How did you go? Is there enough information to make a decision? Yes No Are you …" at bounding box center [375, 208] width 215 height 221
click at [465, 114] on icon at bounding box center [465, 116] width 12 height 12
